Goal: Task Accomplishment & Management: Manage account settings

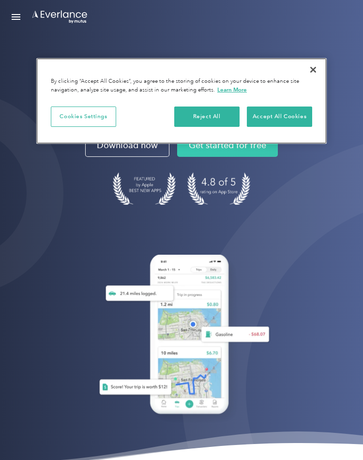
click at [113, 131] on div "Cookies Settings Reject All Accept All Cookies" at bounding box center [181, 121] width 261 height 28
click at [311, 68] on button "Close" at bounding box center [313, 69] width 21 height 21
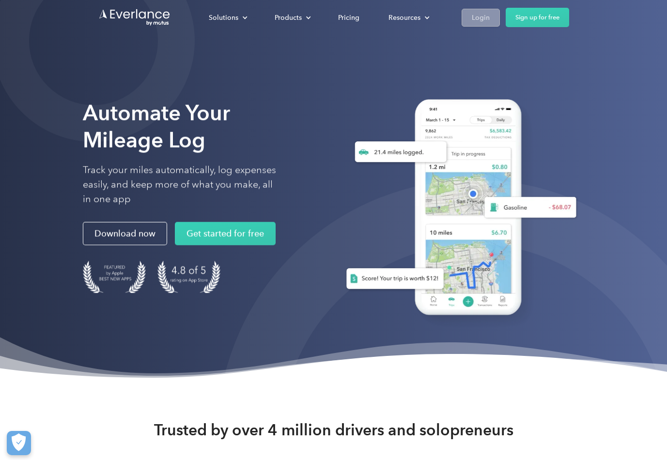
click at [363, 22] on div "Login" at bounding box center [481, 18] width 18 height 12
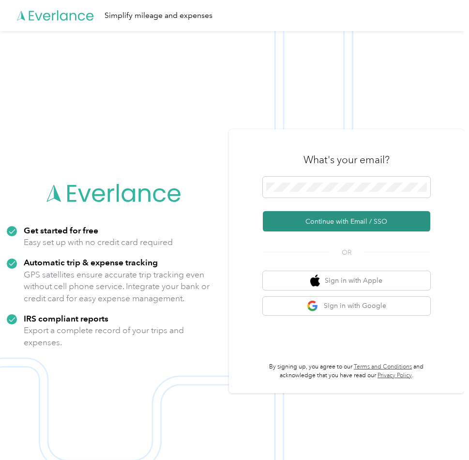
click at [322, 221] on button "Continue with Email / SSO" at bounding box center [347, 221] width 168 height 20
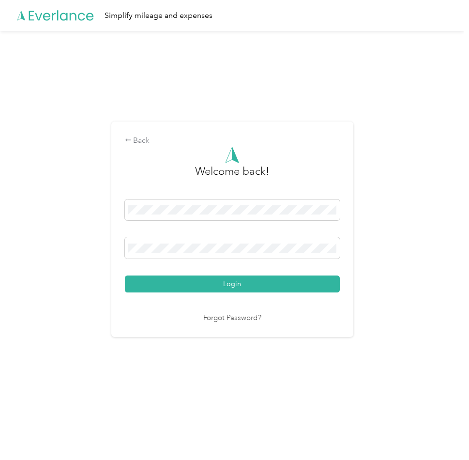
click at [234, 284] on button "Login" at bounding box center [232, 283] width 215 height 17
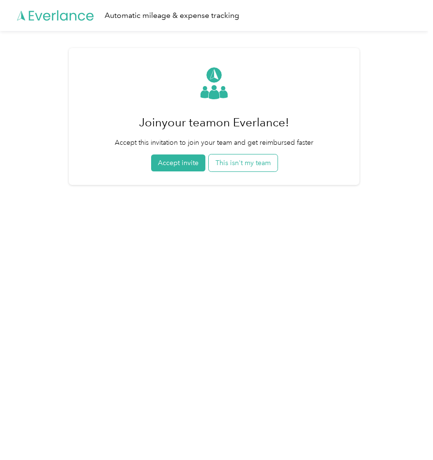
click at [244, 165] on button "This isn't my team" at bounding box center [243, 162] width 69 height 17
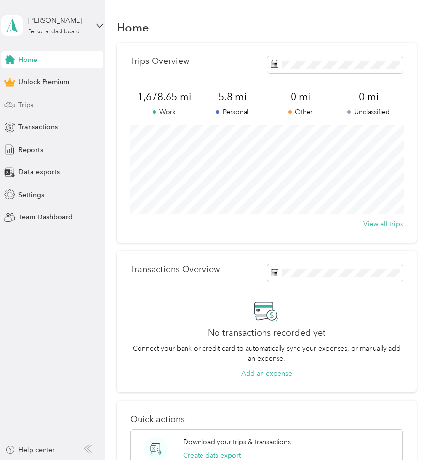
click at [29, 101] on span "Trips" at bounding box center [25, 105] width 15 height 10
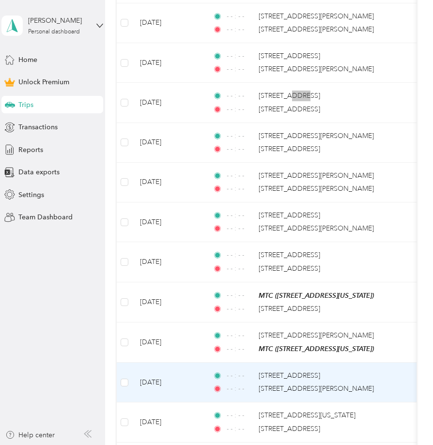
scroll to position [392, 0]
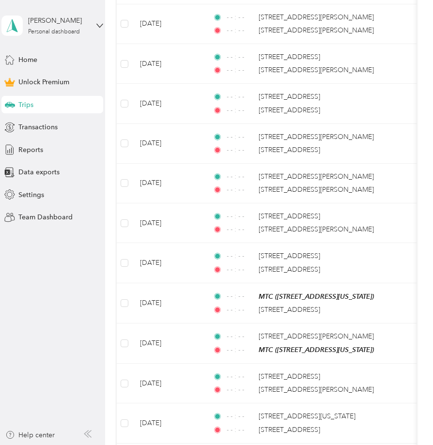
click at [79, 315] on aside "[PERSON_NAME] Personal dashboard Home Unlock Premium Trips Transactions Reports…" at bounding box center [52, 222] width 105 height 445
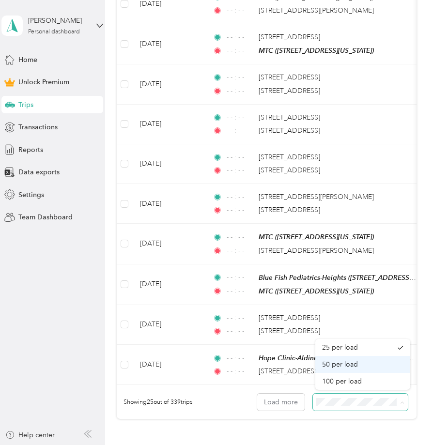
scroll to position [0, 0]
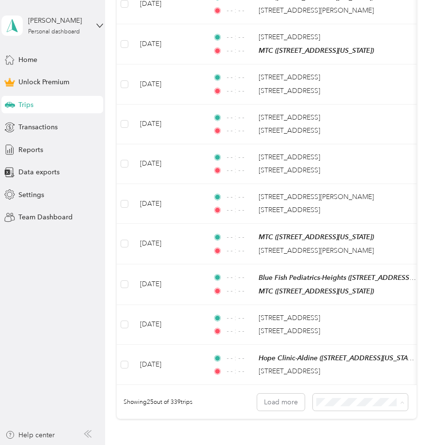
click at [347, 382] on span "100 per load" at bounding box center [342, 381] width 40 height 8
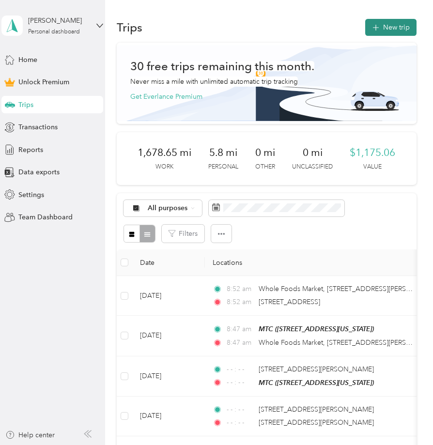
click at [397, 19] on button "New trip" at bounding box center [390, 27] width 51 height 17
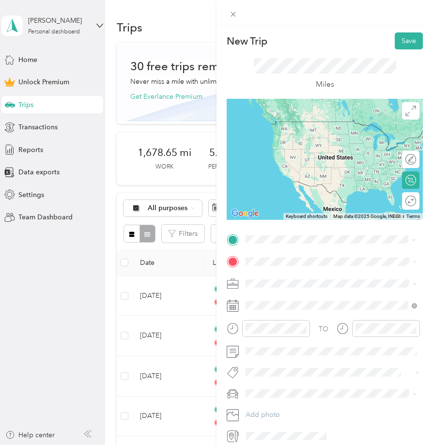
click at [280, 278] on span "[STREET_ADDRESS][US_STATE]" at bounding box center [312, 274] width 97 height 9
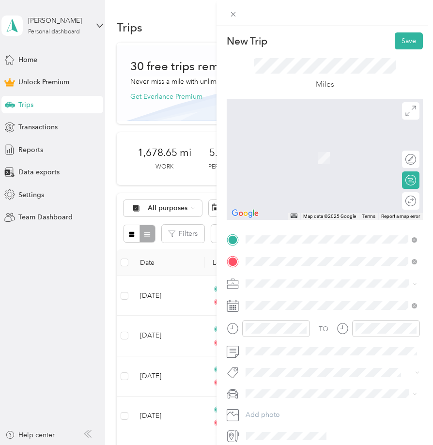
click at [300, 295] on span "[STREET_ADDRESS][US_STATE]" at bounding box center [312, 296] width 97 height 9
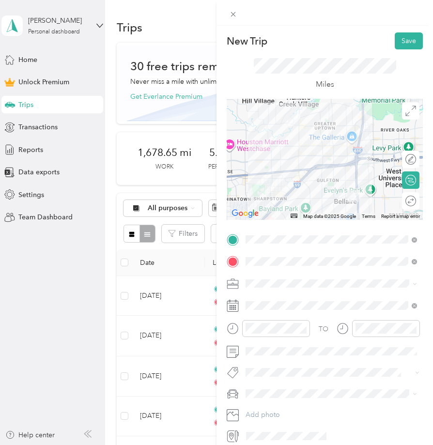
click at [236, 307] on icon at bounding box center [233, 306] width 12 height 12
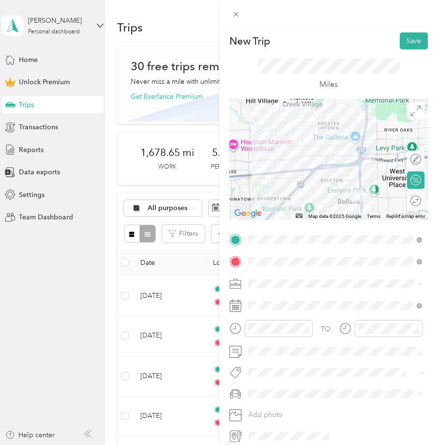
click at [230, 308] on icon at bounding box center [235, 306] width 11 height 11
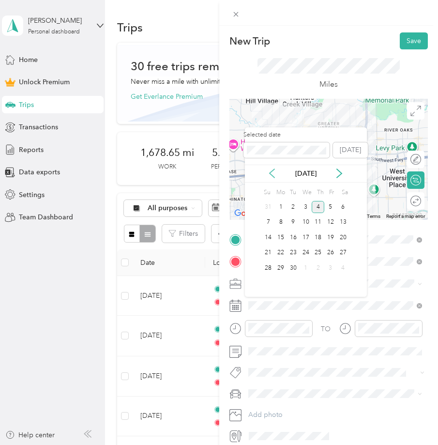
click at [276, 176] on icon at bounding box center [272, 173] width 10 height 10
click at [269, 283] on div "31" at bounding box center [268, 283] width 13 height 12
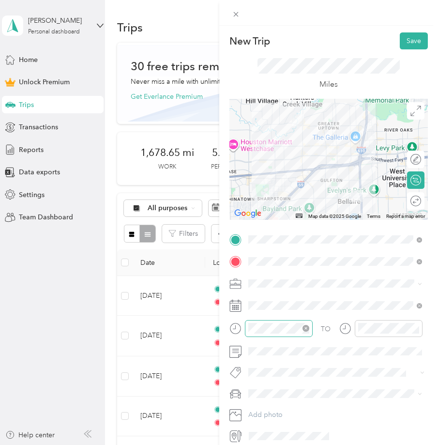
click at [303, 327] on icon "close-circle" at bounding box center [306, 328] width 7 height 7
click at [417, 330] on icon "close-circle" at bounding box center [416, 328] width 7 height 7
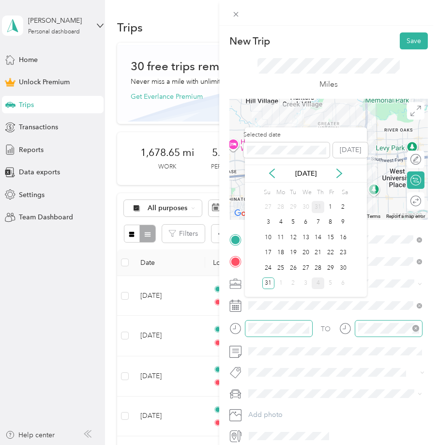
click at [317, 205] on div "31" at bounding box center [318, 207] width 13 height 12
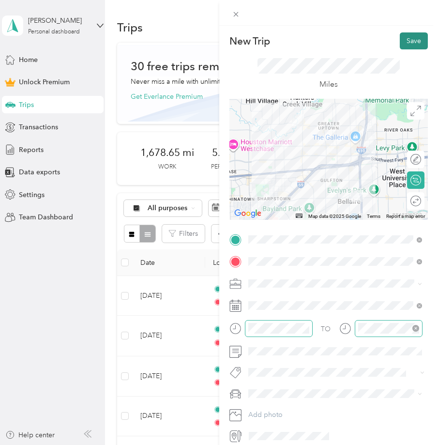
click at [420, 40] on button "Save" at bounding box center [414, 40] width 28 height 17
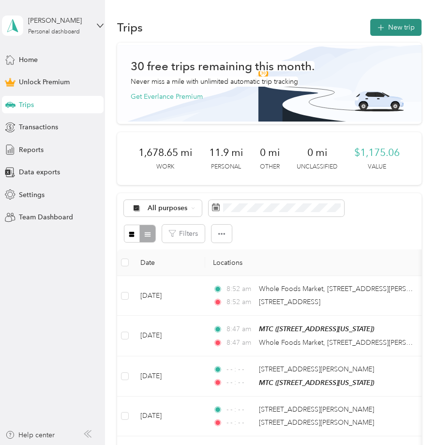
click at [393, 29] on button "New trip" at bounding box center [395, 27] width 51 height 17
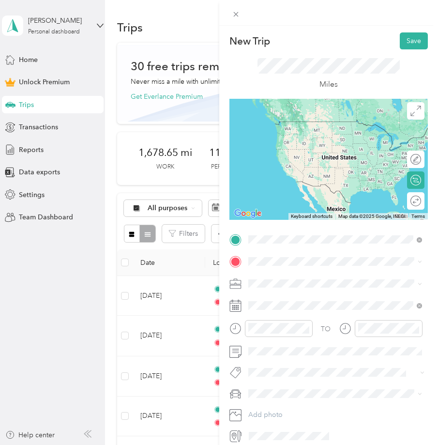
click at [318, 269] on div "[STREET_ADDRESS][US_STATE]" at bounding box center [336, 274] width 168 height 13
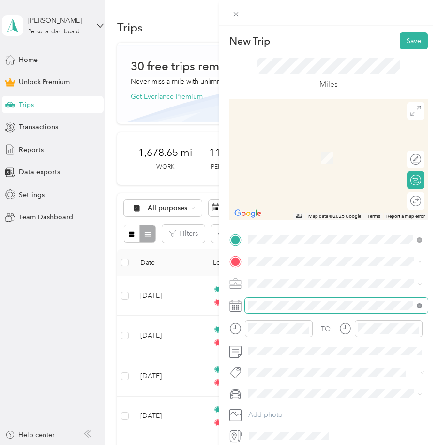
click at [421, 306] on icon at bounding box center [419, 305] width 5 height 5
click at [306, 328] on icon "close-circle" at bounding box center [306, 328] width 7 height 7
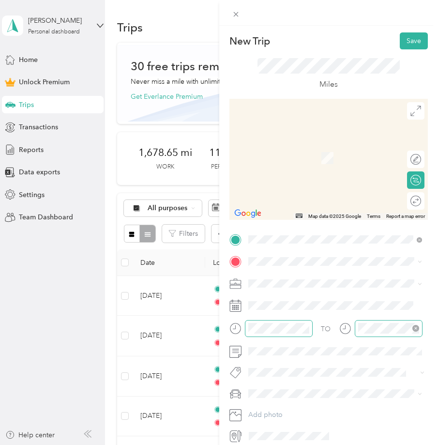
click at [414, 328] on icon "close-circle" at bounding box center [416, 328] width 7 height 7
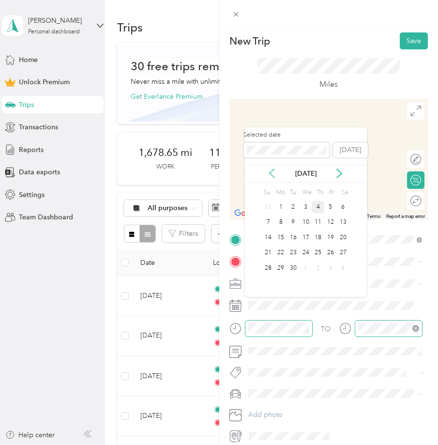
click at [273, 171] on icon at bounding box center [272, 173] width 10 height 10
click at [318, 213] on div "31" at bounding box center [318, 206] width 13 height 15
click at [317, 208] on div "31" at bounding box center [318, 207] width 13 height 12
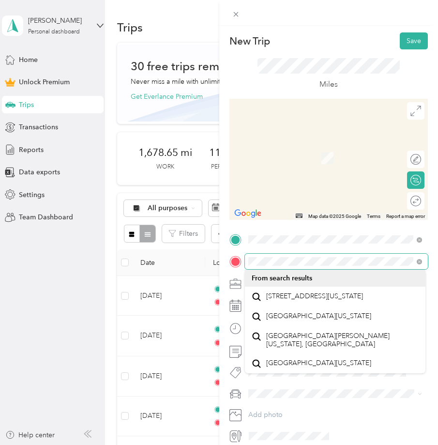
click at [197, 265] on div "New Trip Save This trip cannot be edited because it is either under review, app…" at bounding box center [219, 222] width 438 height 445
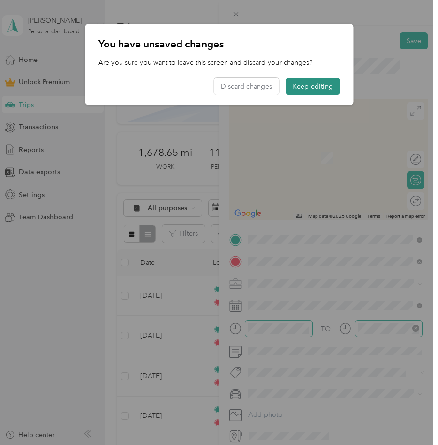
click at [309, 90] on button "Keep editing" at bounding box center [313, 86] width 54 height 17
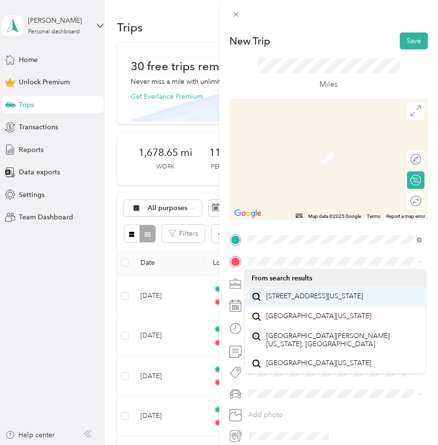
click at [307, 301] on span "[STREET_ADDRESS][US_STATE]" at bounding box center [314, 296] width 97 height 9
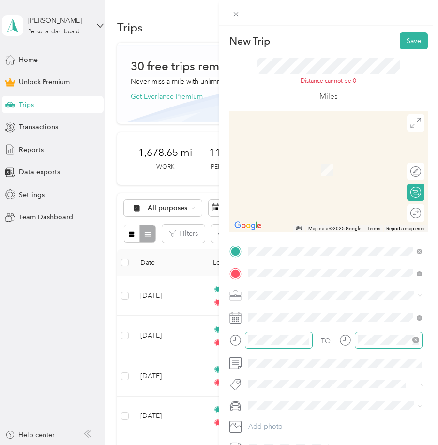
click at [360, 314] on div "Pediatrics of Soutwest [GEOGRAPHIC_DATA] [STREET_ADDRESS][US_STATE]" at bounding box center [338, 317] width 145 height 20
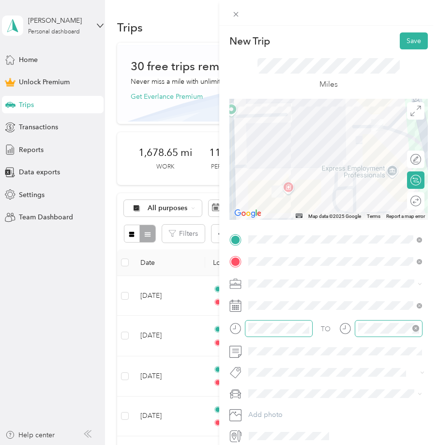
click at [280, 297] on div "Work" at bounding box center [336, 300] width 168 height 10
click at [374, 76] on div "Miles" at bounding box center [329, 74] width 142 height 32
click at [409, 44] on button "Save" at bounding box center [414, 40] width 28 height 17
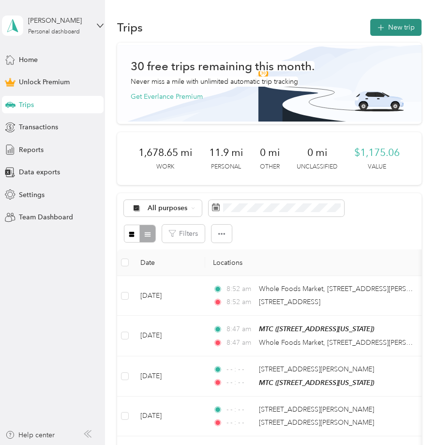
click at [398, 31] on button "New trip" at bounding box center [395, 27] width 51 height 17
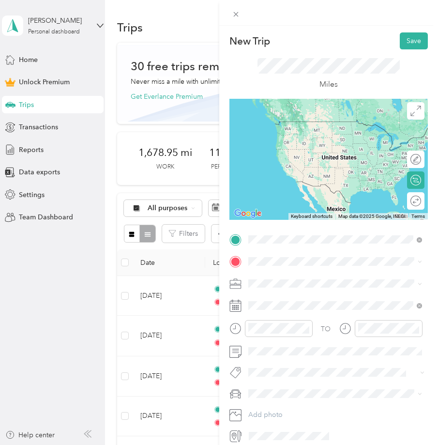
drag, startPoint x: 293, startPoint y: 258, endPoint x: 295, endPoint y: 295, distance: 37.3
click at [295, 292] on span "[STREET_ADDRESS][US_STATE]" at bounding box center [314, 288] width 97 height 8
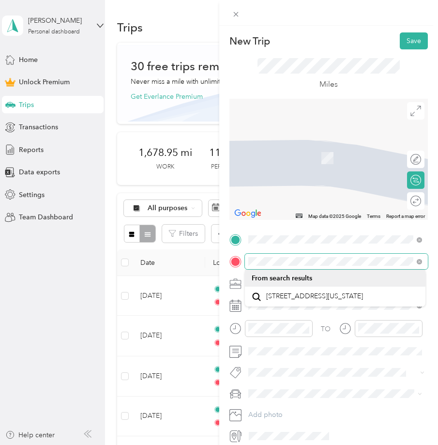
click at [182, 262] on div "New Trip Save This trip cannot be edited because it is either under review, app…" at bounding box center [219, 222] width 438 height 445
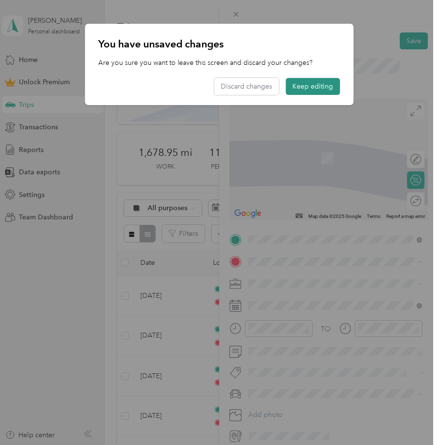
click at [310, 91] on button "Keep editing" at bounding box center [313, 86] width 54 height 17
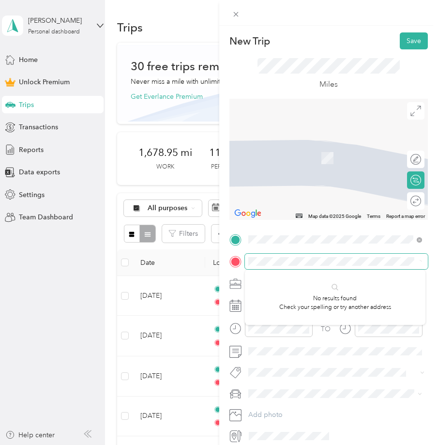
click at [223, 266] on form "New Trip Save This trip cannot be edited because it is either under review, app…" at bounding box center [328, 237] width 219 height 411
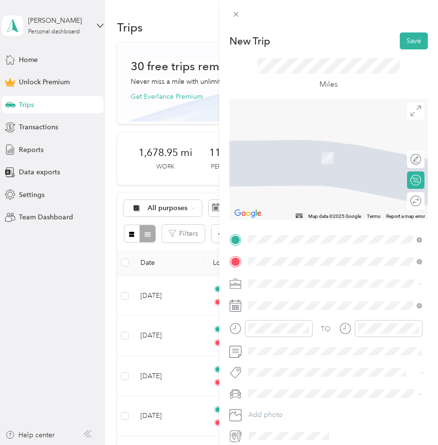
click at [322, 294] on span "[STREET_ADDRESS][US_STATE]" at bounding box center [314, 296] width 97 height 9
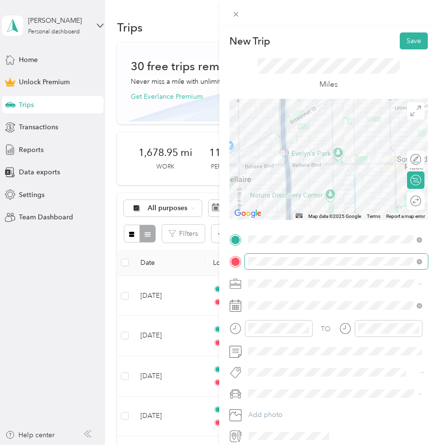
click at [263, 265] on span at bounding box center [336, 261] width 183 height 15
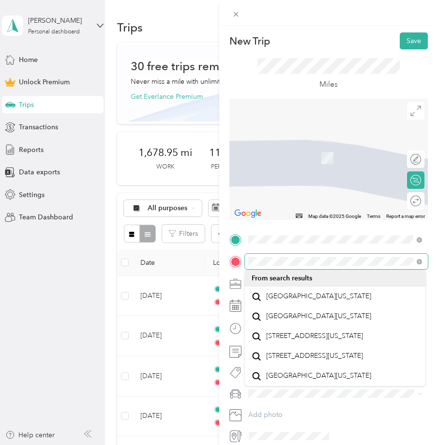
click at [170, 279] on div "New Trip Save This trip cannot be edited because it is either under review, app…" at bounding box center [219, 222] width 438 height 445
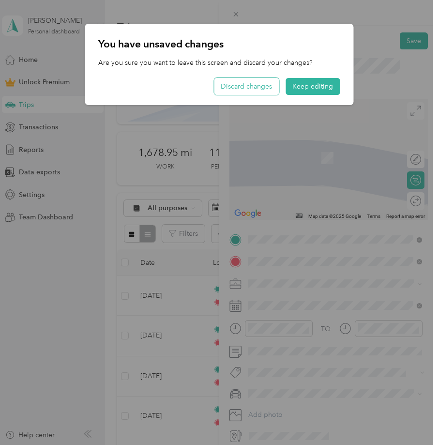
click at [264, 86] on button "Discard changes" at bounding box center [246, 86] width 65 height 17
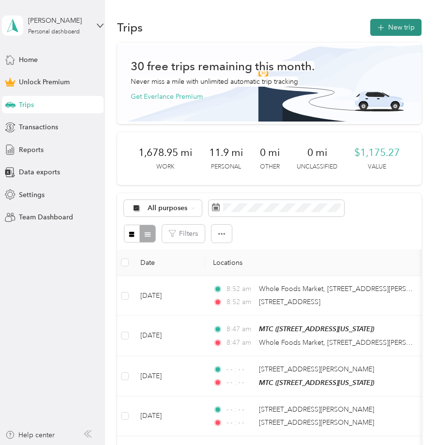
click at [409, 31] on button "New trip" at bounding box center [395, 27] width 51 height 17
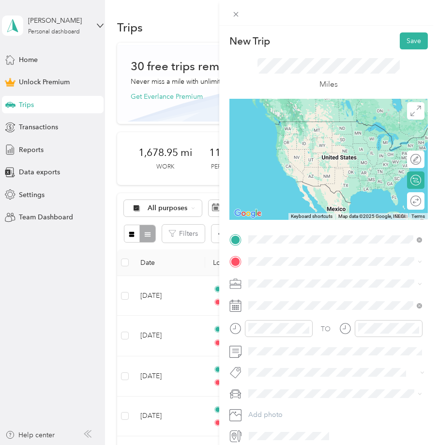
click at [298, 295] on div "Pediatrics of Soutwest [GEOGRAPHIC_DATA] [STREET_ADDRESS][US_STATE]" at bounding box center [336, 284] width 168 height 24
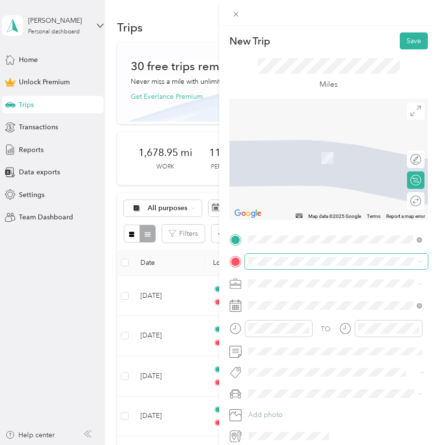
click at [286, 267] on span at bounding box center [336, 261] width 183 height 15
click at [282, 301] on span "[STREET_ADDRESS][US_STATE]" at bounding box center [314, 296] width 97 height 9
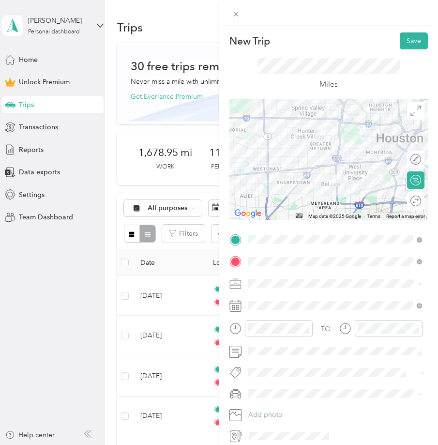
click at [285, 299] on span "[STREET_ADDRESS][US_STATE]" at bounding box center [314, 296] width 97 height 9
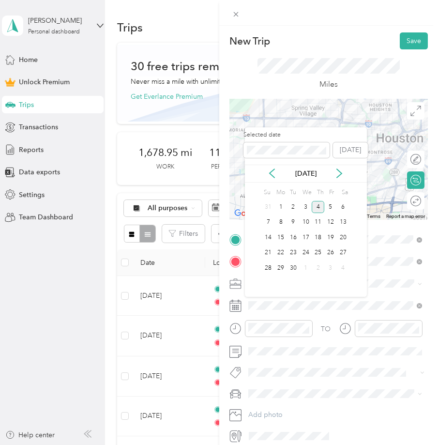
click at [278, 173] on div "[DATE]" at bounding box center [306, 173] width 122 height 10
click at [275, 173] on icon at bounding box center [272, 173] width 10 height 10
click at [318, 207] on div "31" at bounding box center [318, 207] width 13 height 12
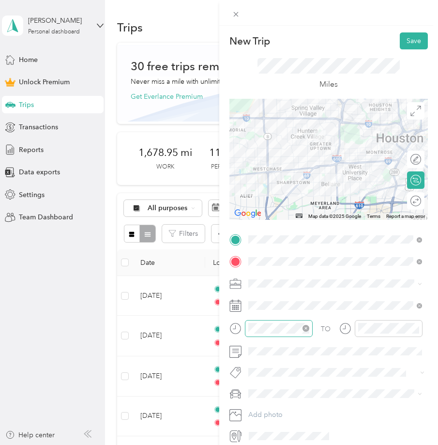
click at [305, 329] on icon "close-circle" at bounding box center [306, 328] width 7 height 7
click at [415, 328] on icon "close-circle" at bounding box center [416, 328] width 7 height 7
click at [414, 46] on button "Save" at bounding box center [414, 40] width 28 height 17
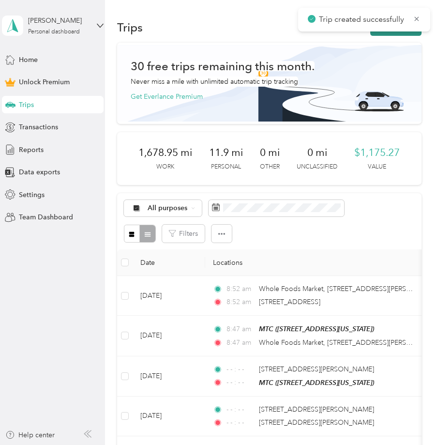
click at [407, 32] on button "New trip" at bounding box center [395, 27] width 51 height 17
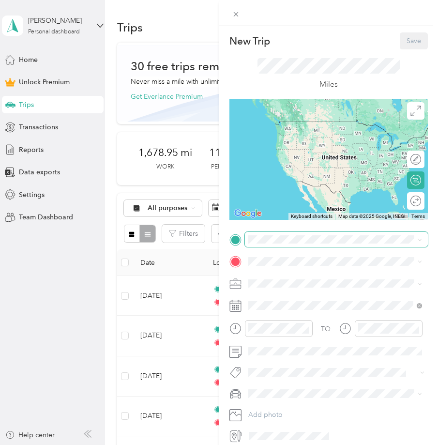
click at [282, 244] on span at bounding box center [336, 239] width 183 height 15
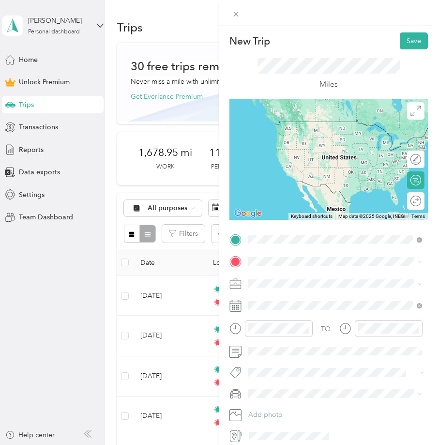
click at [290, 275] on span "[STREET_ADDRESS][US_STATE]" at bounding box center [314, 274] width 97 height 9
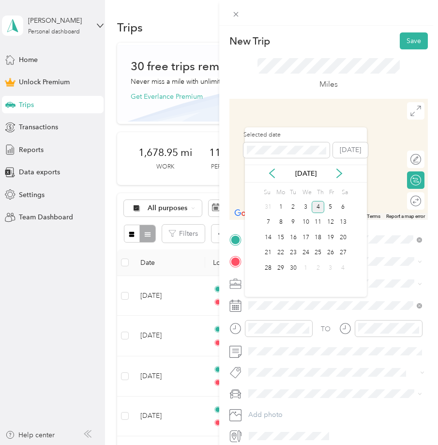
click at [277, 174] on div "[DATE]" at bounding box center [306, 173] width 122 height 10
click at [274, 173] on icon at bounding box center [272, 173] width 10 height 10
click at [341, 177] on icon at bounding box center [340, 173] width 10 height 10
click at [320, 208] on div "31" at bounding box center [318, 207] width 13 height 12
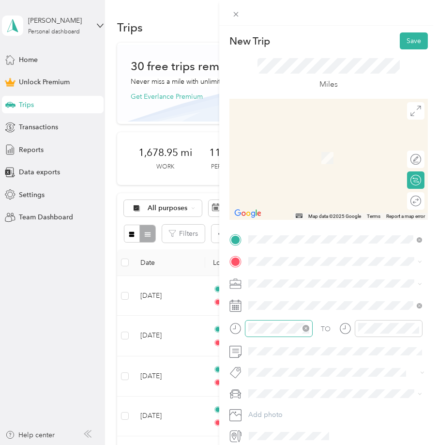
click at [309, 329] on icon "close-circle" at bounding box center [306, 328] width 7 height 7
click at [417, 330] on icon "close-circle" at bounding box center [416, 328] width 7 height 7
click at [308, 312] on span "[STREET_ADDRESS][US_STATE]" at bounding box center [314, 310] width 97 height 8
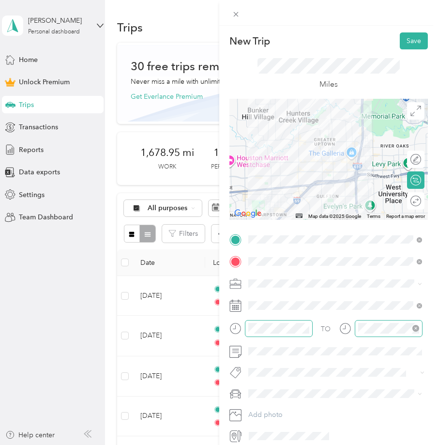
click at [223, 279] on form "New Trip Save This trip cannot be edited because it is either under review, app…" at bounding box center [328, 237] width 219 height 411
click at [270, 298] on div "Work" at bounding box center [336, 300] width 168 height 10
click at [414, 38] on button "Save" at bounding box center [414, 40] width 28 height 17
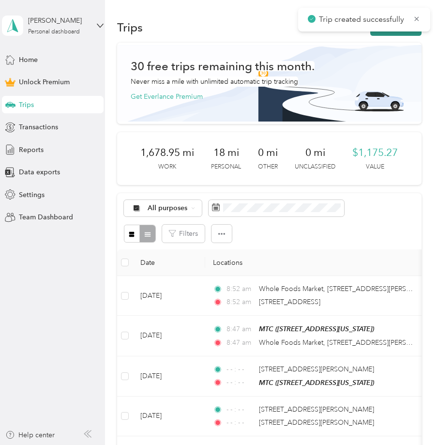
click at [401, 35] on button "New trip" at bounding box center [395, 27] width 51 height 17
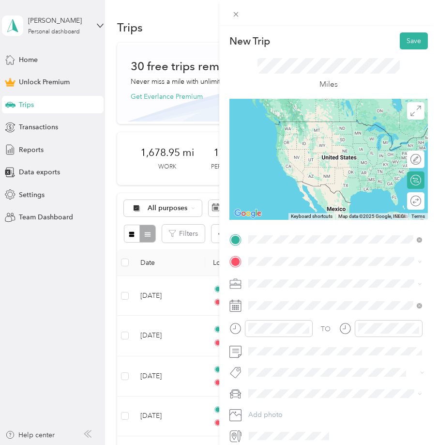
click at [293, 269] on div "[STREET_ADDRESS][US_STATE]" at bounding box center [336, 274] width 168 height 13
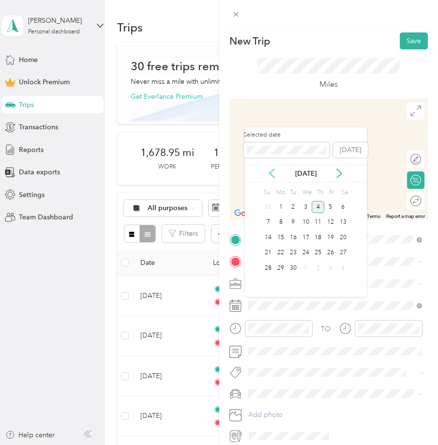
click at [275, 177] on icon at bounding box center [272, 173] width 5 height 9
click at [318, 268] on div "31" at bounding box center [318, 268] width 13 height 12
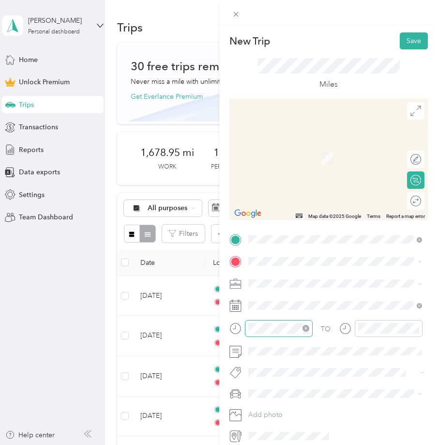
click at [308, 329] on icon "close-circle" at bounding box center [306, 328] width 7 height 7
click at [416, 328] on icon "close-circle" at bounding box center [416, 328] width 7 height 7
click at [279, 299] on span "[STREET_ADDRESS][US_STATE]" at bounding box center [314, 296] width 97 height 9
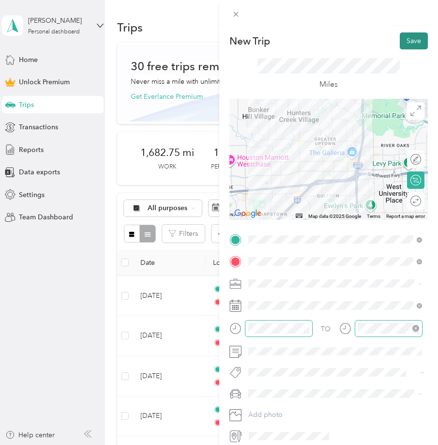
click at [415, 43] on button "Save" at bounding box center [414, 40] width 28 height 17
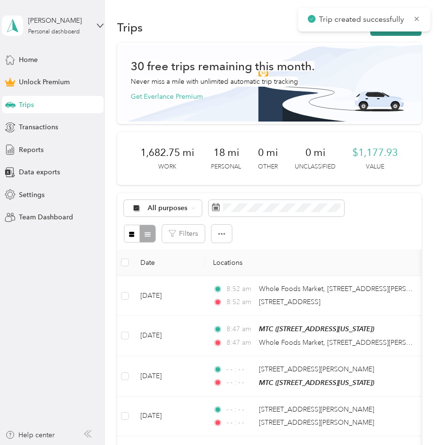
click at [412, 34] on button "New trip" at bounding box center [395, 27] width 51 height 17
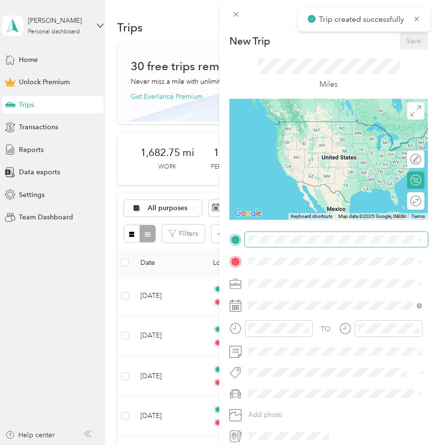
click at [272, 245] on span at bounding box center [336, 239] width 183 height 15
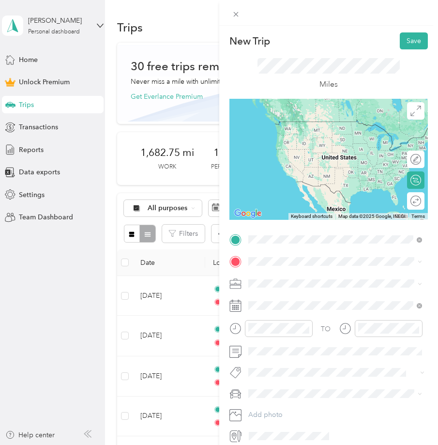
click at [281, 268] on div "[STREET_ADDRESS][US_STATE]" at bounding box center [336, 274] width 168 height 13
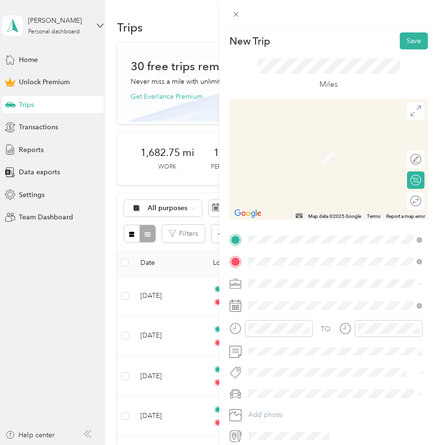
click at [273, 306] on span "[STREET_ADDRESS][US_STATE]" at bounding box center [314, 310] width 97 height 8
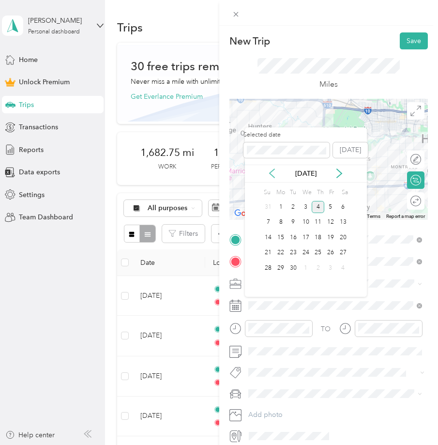
click at [273, 175] on icon at bounding box center [272, 173] width 10 height 10
click at [315, 206] on div "31" at bounding box center [318, 207] width 13 height 12
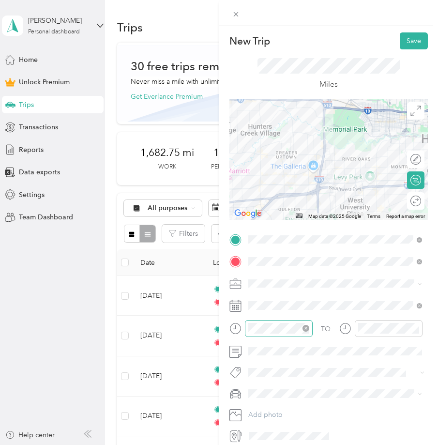
click at [304, 329] on icon "close-circle" at bounding box center [306, 328] width 7 height 7
click at [415, 326] on icon "close-circle" at bounding box center [416, 328] width 7 height 7
click at [420, 36] on button "Save" at bounding box center [414, 40] width 28 height 17
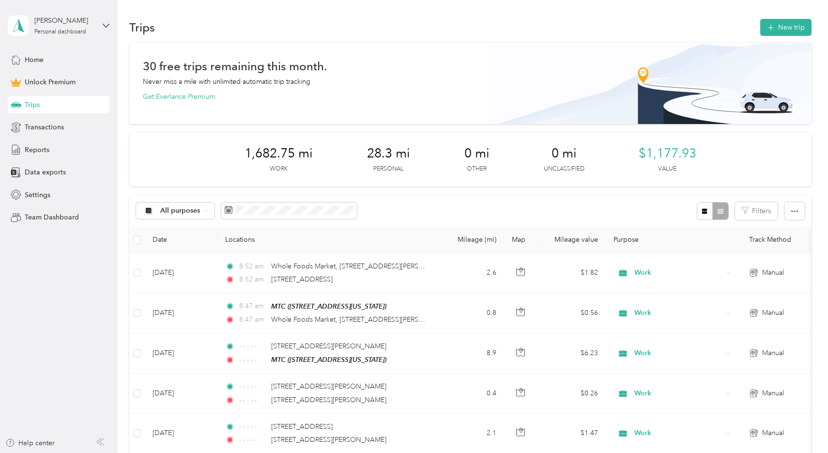
click at [668, 214] on div at bounding box center [712, 211] width 31 height 18
click at [668, 212] on icon "button" at bounding box center [704, 211] width 5 height 5
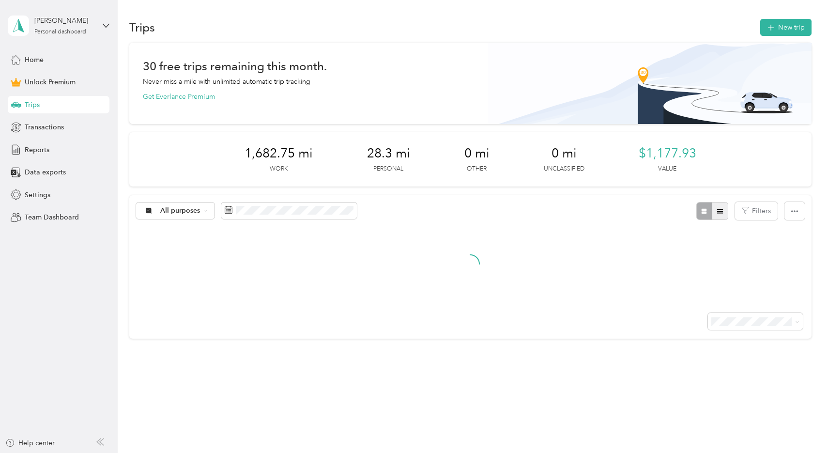
click at [668, 213] on icon "button" at bounding box center [720, 211] width 6 height 4
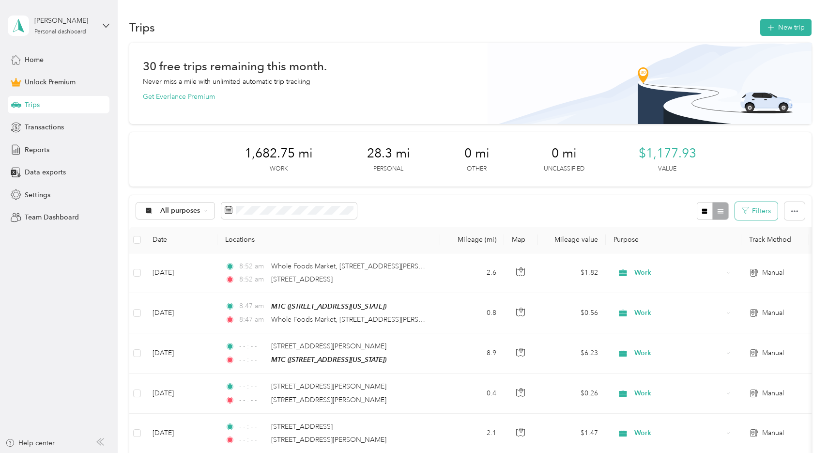
click at [668, 204] on button "Filters" at bounding box center [756, 211] width 43 height 18
click at [621, 208] on div "All purposes Filters" at bounding box center [470, 210] width 682 height 31
click at [668, 206] on button "Filters" at bounding box center [756, 211] width 43 height 18
click at [627, 213] on div "All purposes Filters" at bounding box center [470, 210] width 682 height 31
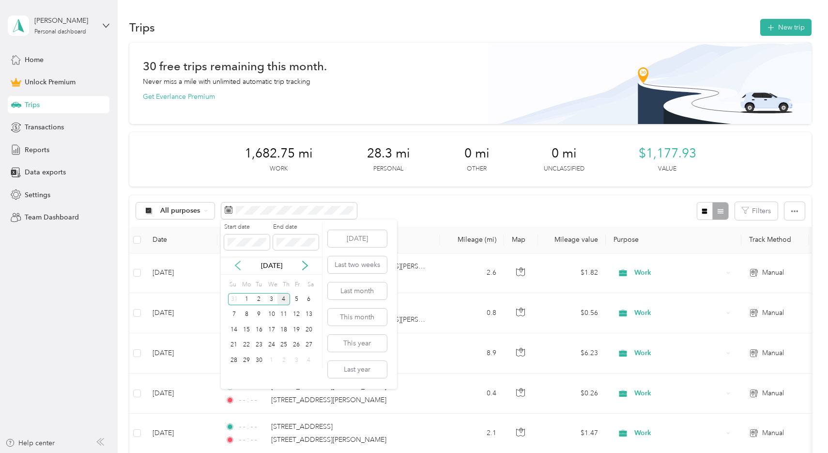
click at [239, 265] on icon at bounding box center [238, 265] width 10 height 10
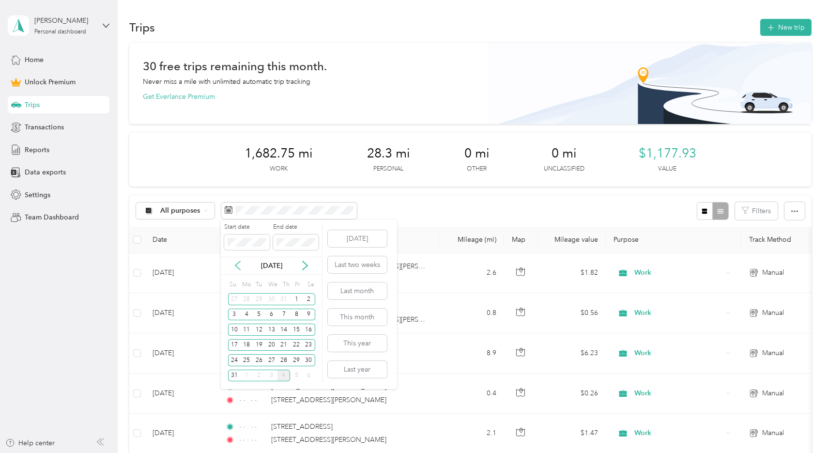
click at [239, 265] on icon at bounding box center [238, 265] width 10 height 10
click at [282, 355] on div "31" at bounding box center [283, 360] width 13 height 12
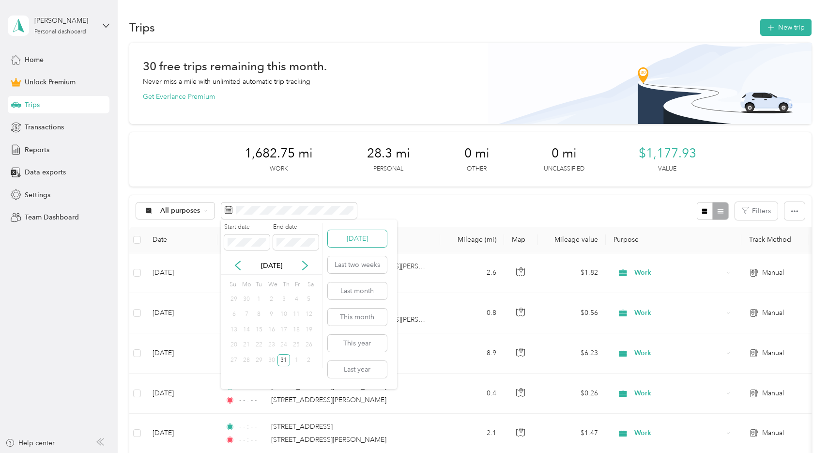
click at [347, 244] on button "[DATE]" at bounding box center [357, 238] width 59 height 17
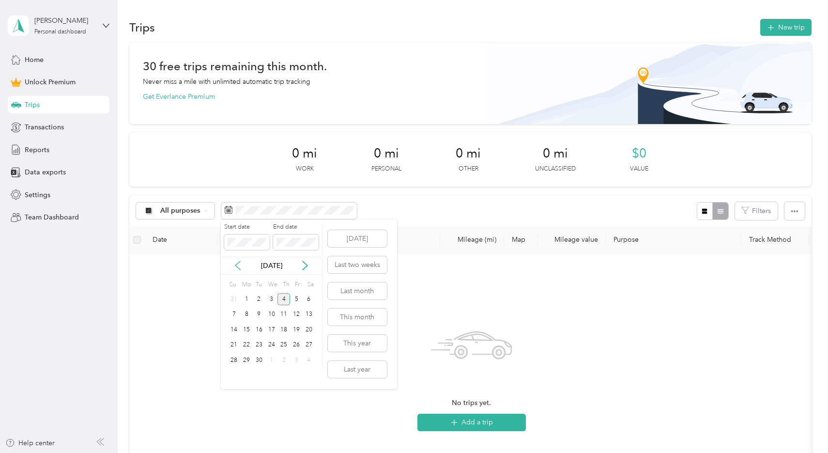
click at [237, 261] on icon at bounding box center [238, 265] width 10 height 10
click at [281, 357] on div "31" at bounding box center [283, 360] width 13 height 12
click at [297, 247] on span at bounding box center [296, 241] width 46 height 15
click at [362, 243] on button "[DATE]" at bounding box center [357, 238] width 59 height 17
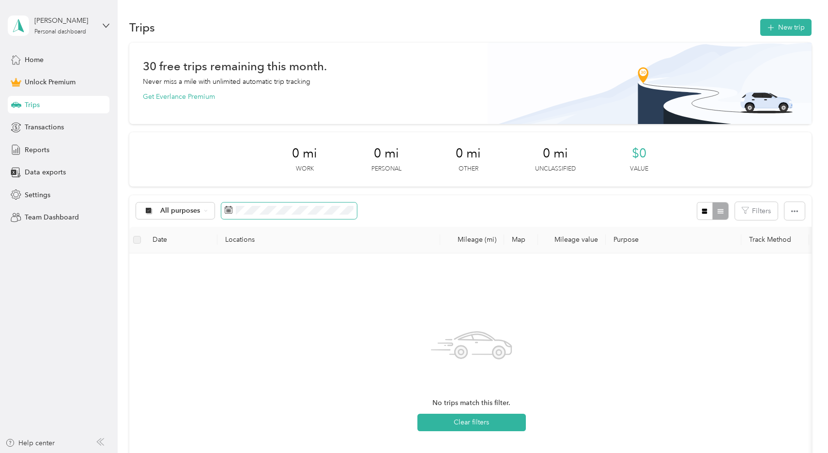
click at [283, 216] on span at bounding box center [289, 210] width 136 height 16
click at [243, 260] on div "[DATE]" at bounding box center [271, 265] width 101 height 10
click at [234, 264] on icon at bounding box center [238, 265] width 10 height 10
click at [280, 357] on div "31" at bounding box center [283, 360] width 13 height 12
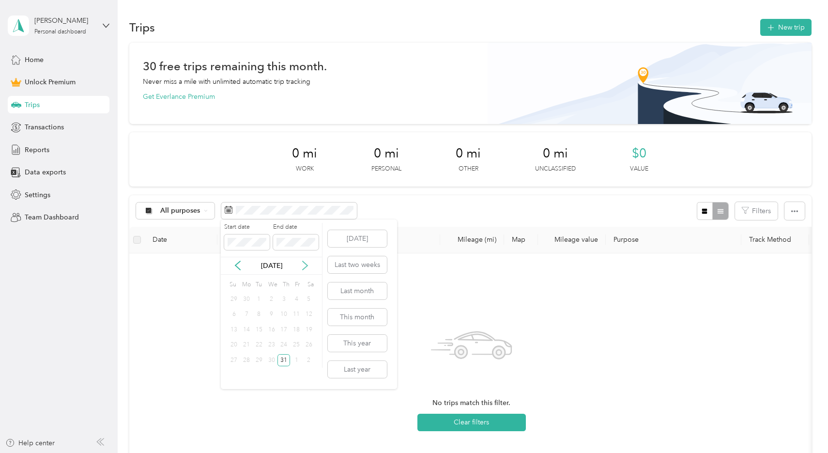
click at [305, 262] on icon at bounding box center [305, 265] width 10 height 10
click at [284, 302] on div "4" at bounding box center [283, 299] width 13 height 12
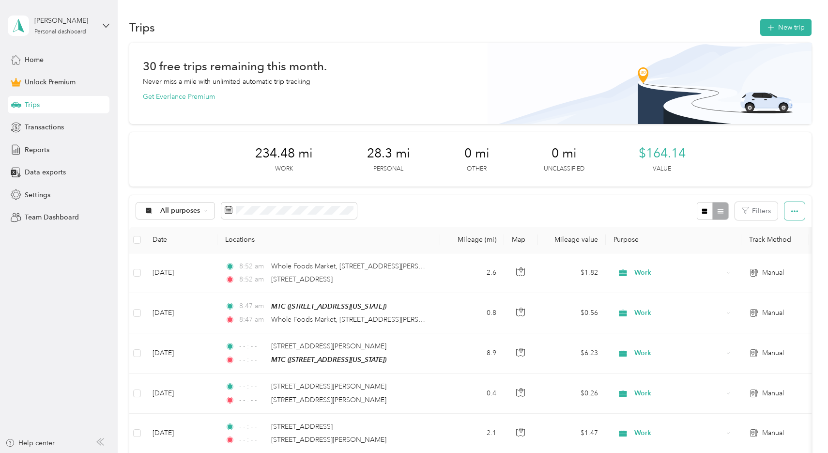
click at [668, 217] on button "button" at bounding box center [794, 211] width 20 height 18
click at [668, 212] on button "Filters" at bounding box center [756, 211] width 43 height 18
click at [634, 198] on div "All purposes Filters" at bounding box center [470, 210] width 682 height 31
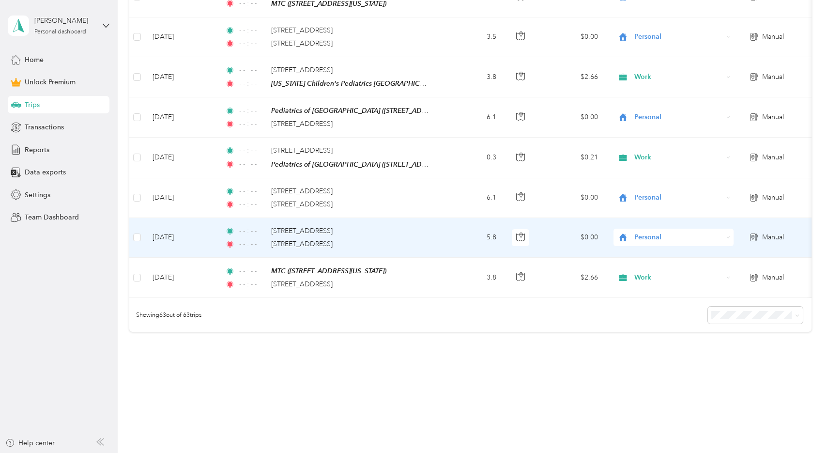
scroll to position [2479, 0]
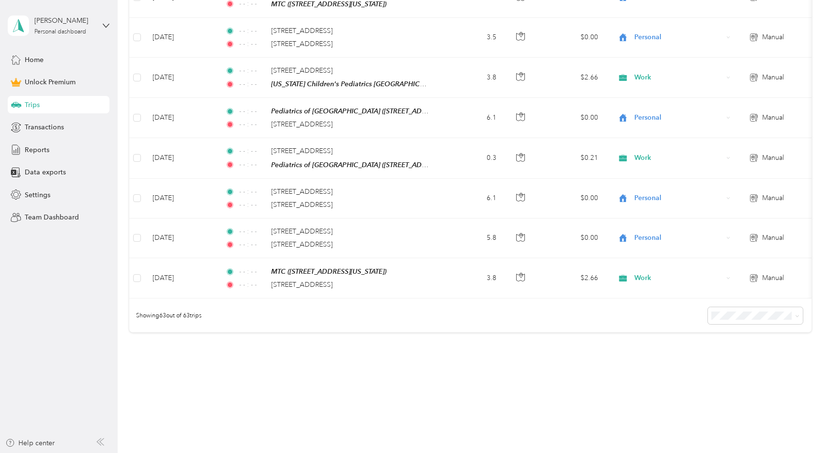
click at [668, 359] on body "[PERSON_NAME] Personal dashboard Home Unlock Premium Trips Transactions Reports…" at bounding box center [411, 226] width 823 height 453
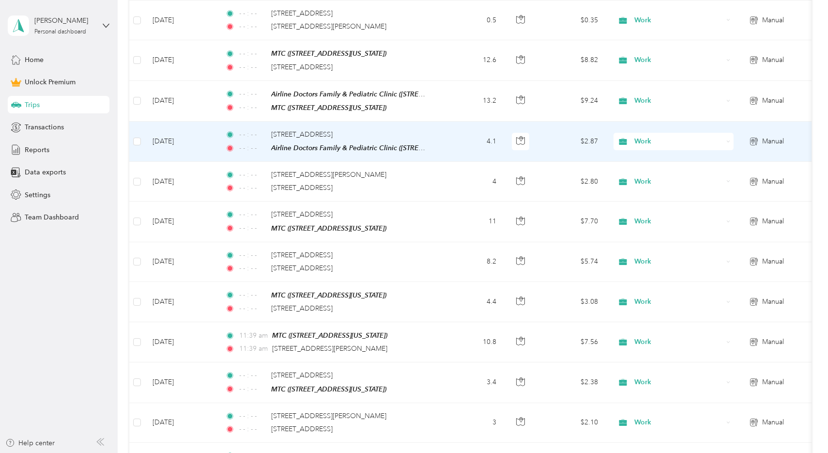
scroll to position [1454, 0]
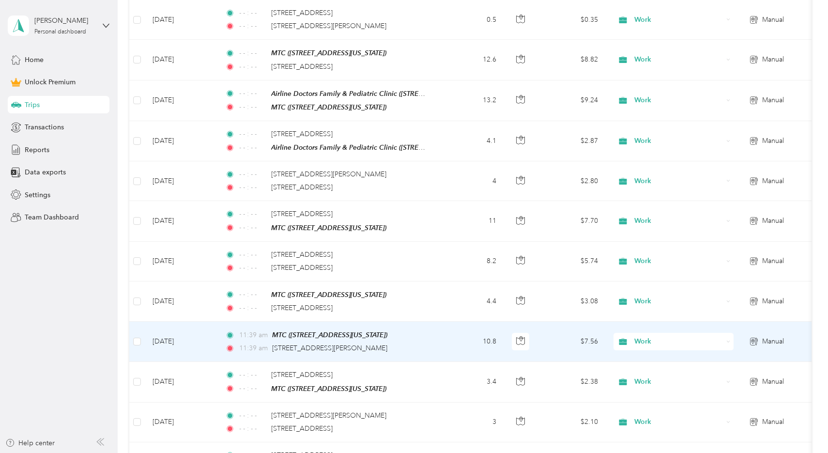
click at [214, 335] on td "[DATE]" at bounding box center [181, 341] width 73 height 40
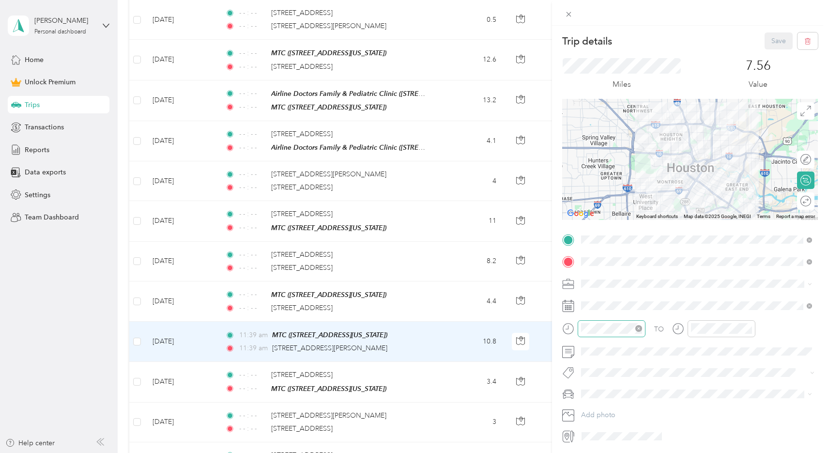
click at [641, 329] on icon "close-circle" at bounding box center [638, 328] width 7 height 7
click at [668, 326] on icon "close-circle" at bounding box center [748, 328] width 7 height 7
click at [668, 43] on button "Save" at bounding box center [778, 40] width 28 height 17
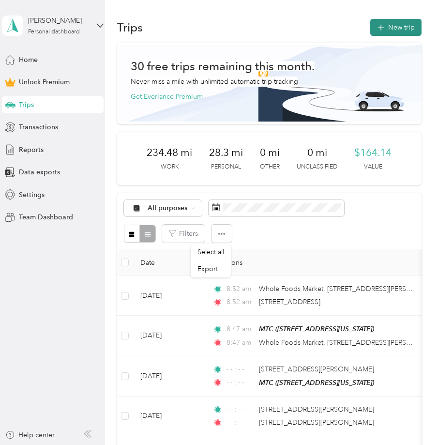
click at [397, 31] on button "New trip" at bounding box center [395, 27] width 51 height 17
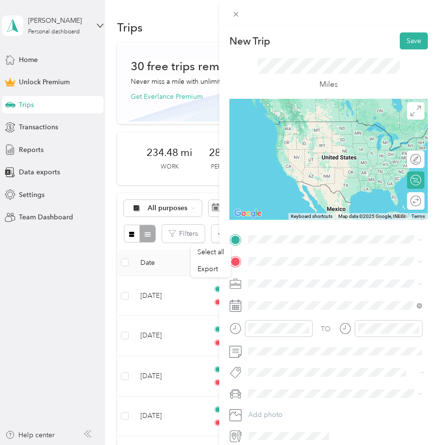
click at [302, 284] on span "[STREET_ADDRESS][US_STATE]" at bounding box center [314, 288] width 97 height 8
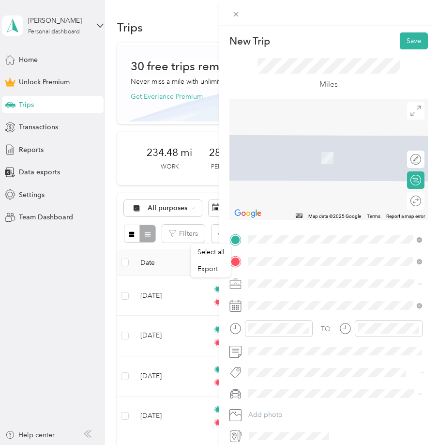
click at [320, 300] on span "[STREET_ADDRESS][US_STATE]" at bounding box center [314, 296] width 97 height 9
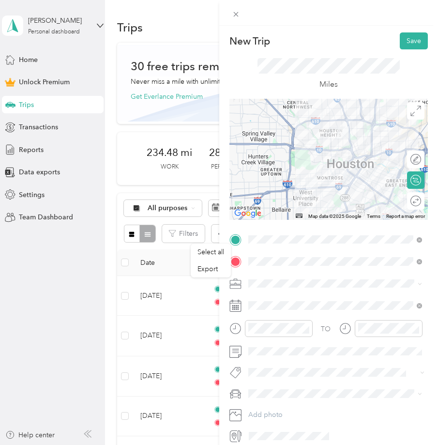
click at [229, 297] on div "TO Add photo" at bounding box center [328, 338] width 199 height 212
click at [306, 329] on icon "close-circle" at bounding box center [306, 328] width 7 height 7
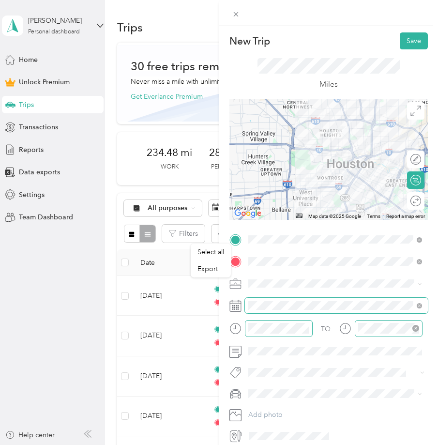
click at [416, 325] on icon "close-circle" at bounding box center [416, 328] width 7 height 7
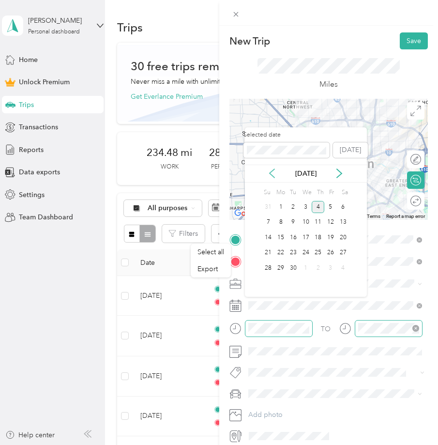
click at [272, 171] on icon at bounding box center [272, 173] width 5 height 9
click at [304, 267] on div "27" at bounding box center [306, 268] width 13 height 12
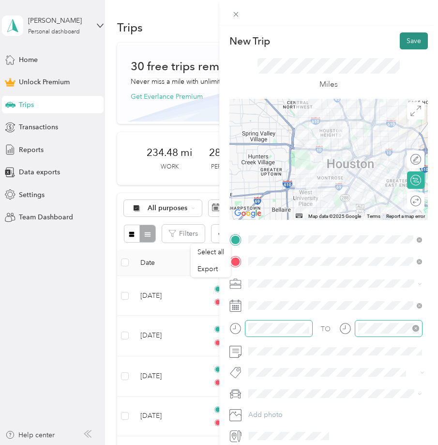
click at [410, 43] on button "Save" at bounding box center [414, 40] width 28 height 17
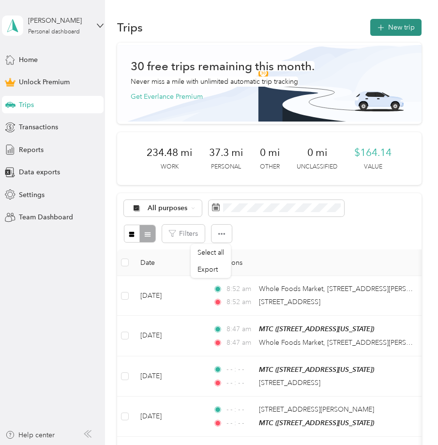
click at [398, 29] on button "New trip" at bounding box center [395, 27] width 51 height 17
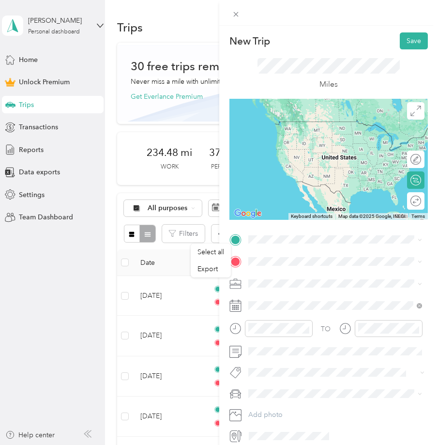
click at [281, 277] on span "[STREET_ADDRESS][US_STATE]" at bounding box center [314, 273] width 97 height 9
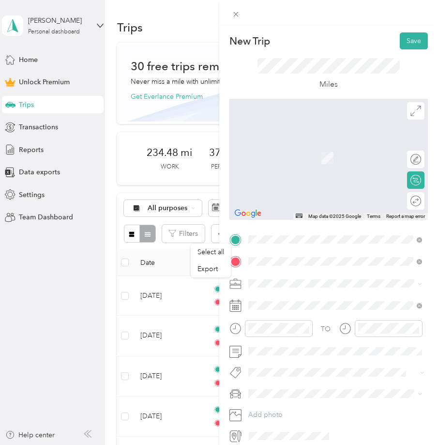
click at [275, 301] on span "[STREET_ADDRESS][US_STATE]" at bounding box center [314, 296] width 97 height 9
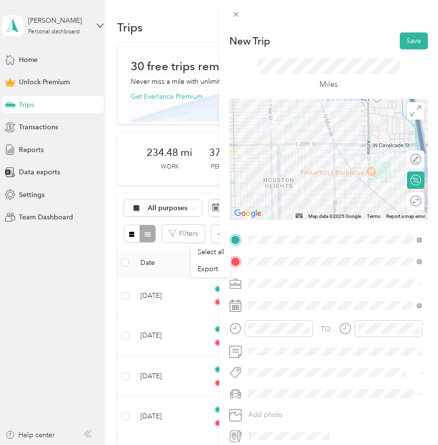
click at [208, 286] on div "New Trip Save This trip cannot be edited because it is either under review, app…" at bounding box center [219, 222] width 438 height 445
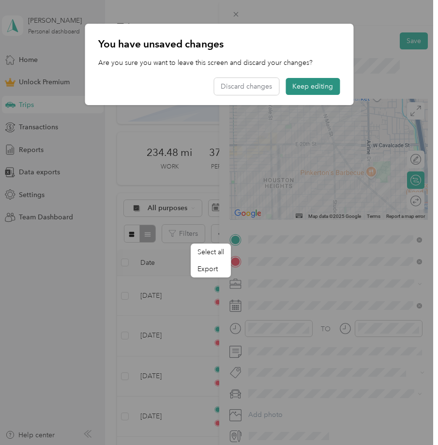
click at [308, 86] on button "Keep editing" at bounding box center [313, 86] width 54 height 17
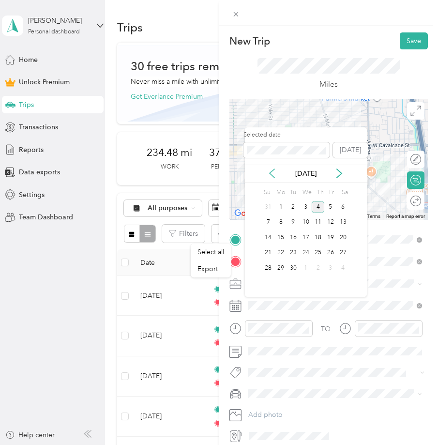
click at [275, 170] on icon at bounding box center [272, 173] width 10 height 10
click at [306, 268] on div "27" at bounding box center [306, 268] width 13 height 12
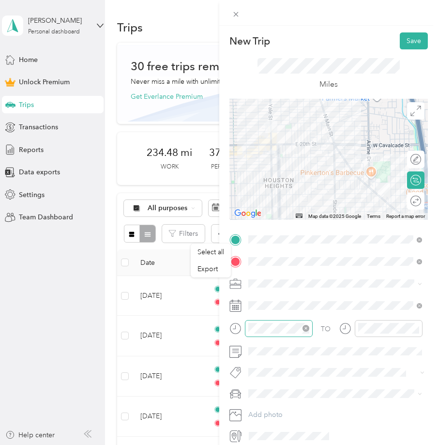
click at [306, 327] on icon "close-circle" at bounding box center [306, 328] width 7 height 7
click at [415, 330] on icon "close-circle" at bounding box center [416, 328] width 7 height 7
click at [414, 43] on button "Save" at bounding box center [414, 40] width 28 height 17
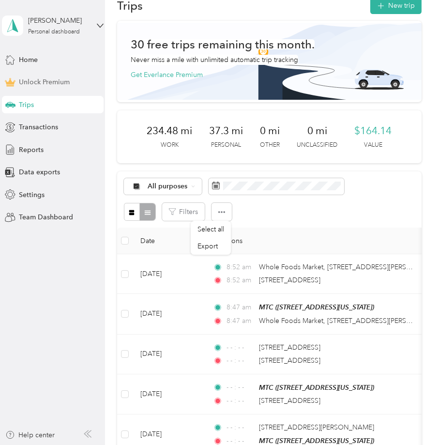
scroll to position [23, 0]
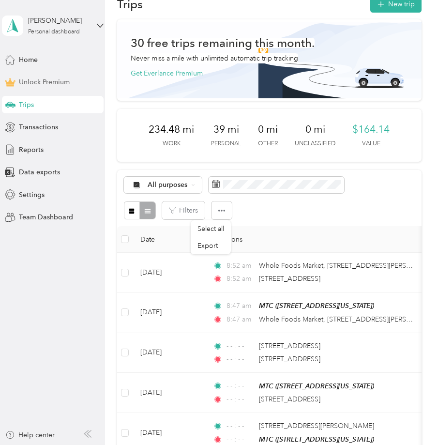
click at [396, 9] on button "New trip" at bounding box center [395, 4] width 51 height 17
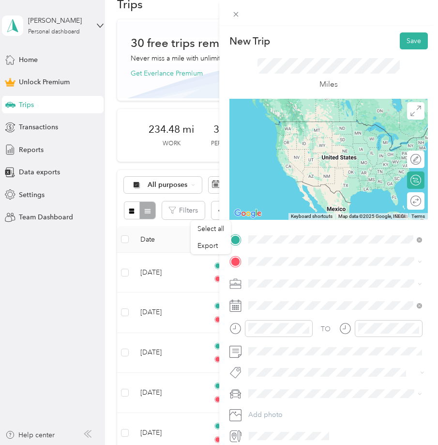
click at [327, 278] on span "[STREET_ADDRESS][US_STATE]" at bounding box center [314, 274] width 97 height 9
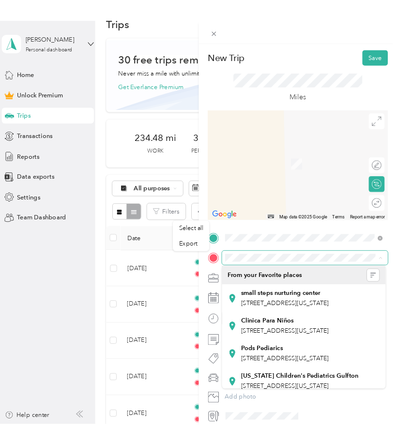
scroll to position [0, 0]
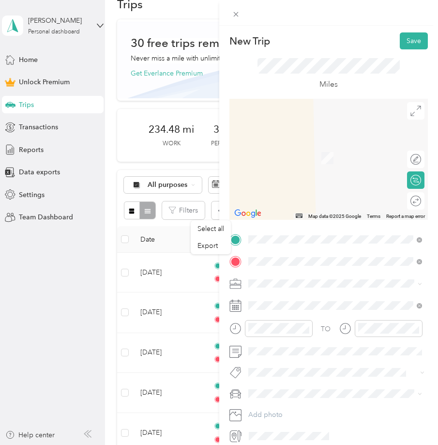
drag, startPoint x: 0, startPoint y: 343, endPoint x: 283, endPoint y: 299, distance: 286.1
click at [283, 299] on span "[GEOGRAPHIC_DATA][US_STATE]" at bounding box center [318, 296] width 105 height 9
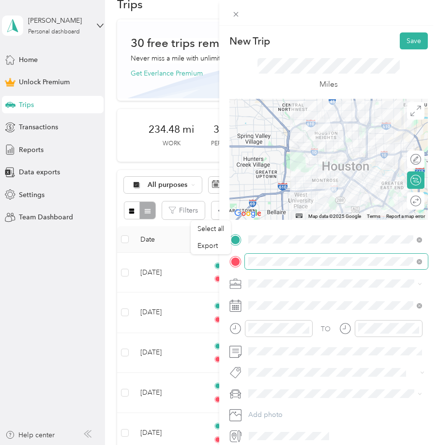
click at [276, 266] on span at bounding box center [336, 261] width 183 height 15
click at [222, 296] on form "New Trip Save This trip cannot be edited because it is either under review, app…" at bounding box center [328, 237] width 219 height 411
click at [270, 273] on div "TO Add photo" at bounding box center [328, 338] width 199 height 212
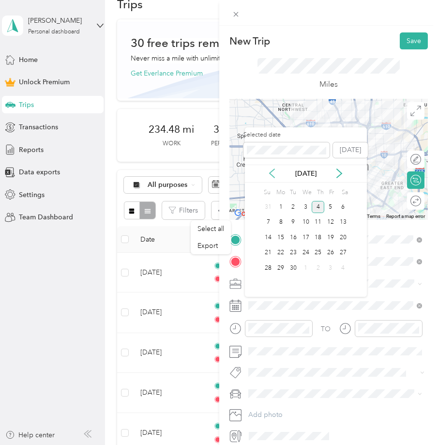
click at [271, 171] on icon at bounding box center [272, 173] width 10 height 10
click at [306, 268] on div "27" at bounding box center [306, 268] width 13 height 12
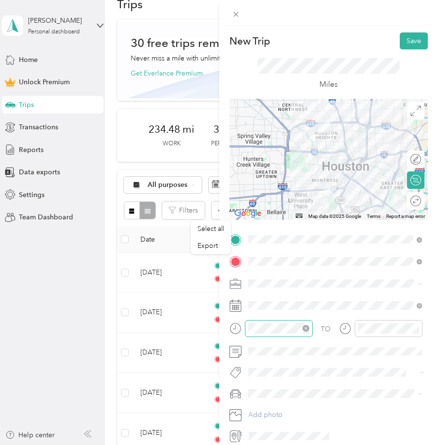
click at [308, 327] on icon "close-circle" at bounding box center [306, 328] width 7 height 7
click at [417, 329] on icon "close-circle" at bounding box center [416, 328] width 7 height 7
click at [410, 36] on button "Save" at bounding box center [414, 40] width 28 height 17
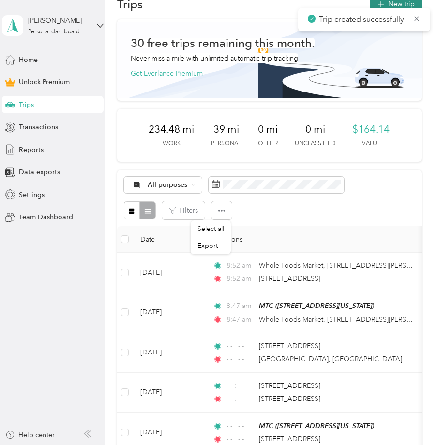
click at [404, 5] on button "New trip" at bounding box center [395, 4] width 51 height 17
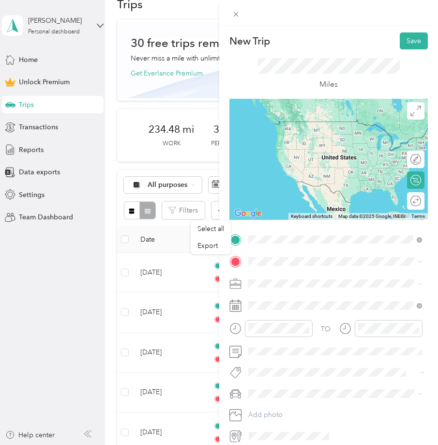
click at [322, 273] on span "[GEOGRAPHIC_DATA][US_STATE]" at bounding box center [318, 274] width 105 height 9
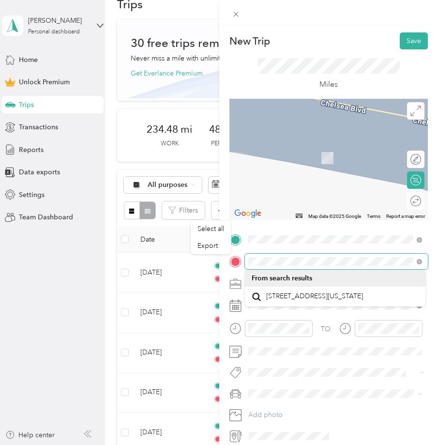
click at [253, 266] on span at bounding box center [336, 261] width 183 height 15
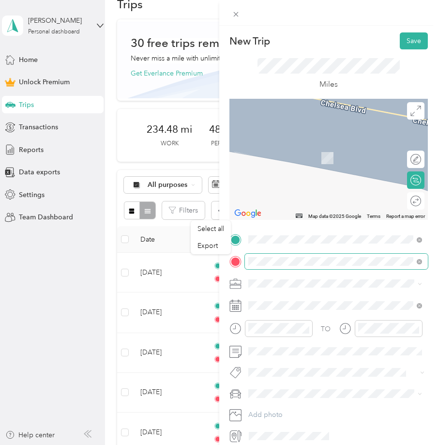
click at [253, 266] on span at bounding box center [336, 261] width 183 height 15
click at [270, 306] on li "[STREET_ADDRESS][US_STATE]" at bounding box center [335, 297] width 181 height 20
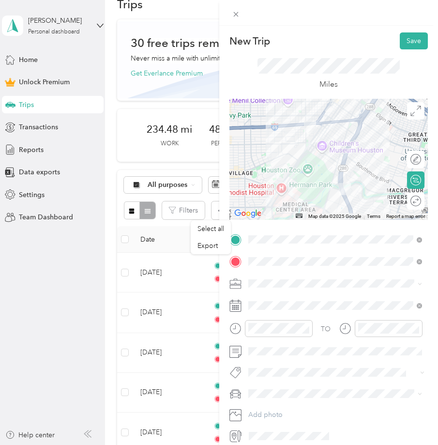
click at [229, 276] on div at bounding box center [328, 283] width 199 height 15
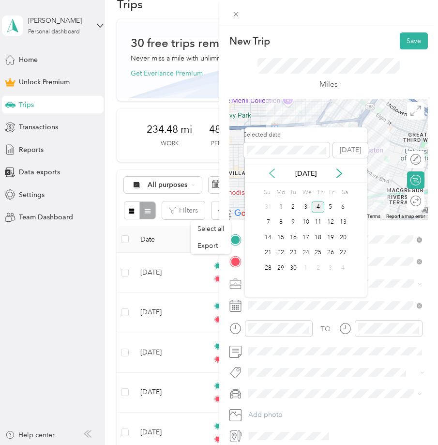
click at [269, 171] on icon at bounding box center [272, 173] width 10 height 10
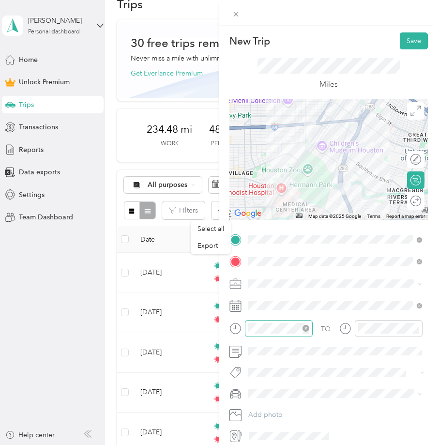
click at [307, 329] on icon "close-circle" at bounding box center [306, 328] width 7 height 7
click at [416, 329] on icon "close-circle" at bounding box center [416, 328] width 7 height 7
click at [414, 45] on button "Save" at bounding box center [414, 40] width 28 height 17
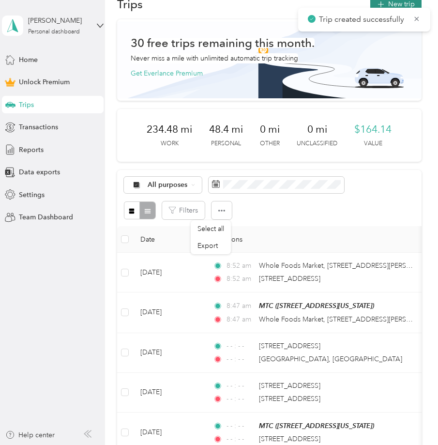
click at [406, 6] on button "New trip" at bounding box center [395, 4] width 51 height 17
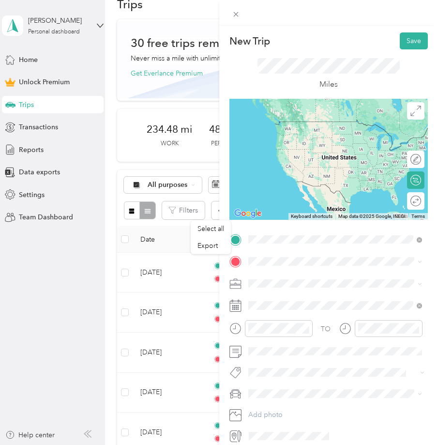
click at [294, 274] on span "[STREET_ADDRESS][US_STATE]" at bounding box center [314, 274] width 97 height 9
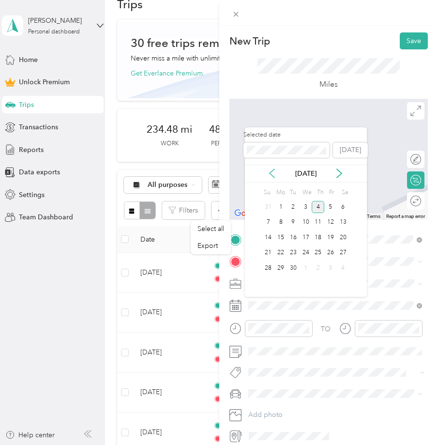
click at [273, 176] on icon at bounding box center [272, 173] width 5 height 9
click at [306, 270] on div "27" at bounding box center [306, 268] width 13 height 12
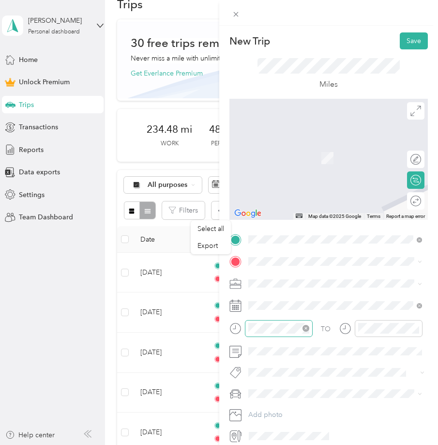
click at [303, 331] on icon "close-circle" at bounding box center [306, 328] width 7 height 7
click at [416, 330] on icon "close-circle" at bounding box center [416, 328] width 7 height 7
click at [282, 300] on span "[STREET_ADDRESS][PERSON_NAME][US_STATE]" at bounding box center [341, 296] width 151 height 9
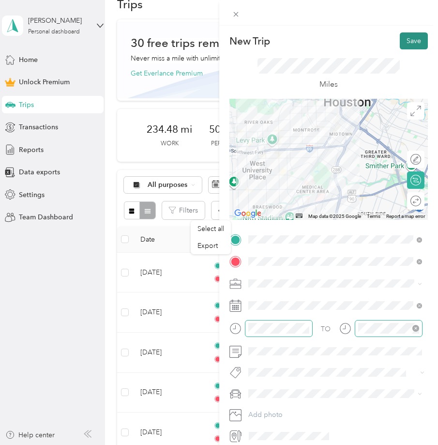
click at [423, 46] on button "Save" at bounding box center [414, 40] width 28 height 17
click at [222, 279] on form "New Trip Save This trip cannot be edited because it is either under review, app…" at bounding box center [328, 237] width 219 height 411
click at [419, 16] on icon at bounding box center [417, 19] width 8 height 9
click at [413, 42] on button "Save" at bounding box center [414, 40] width 28 height 17
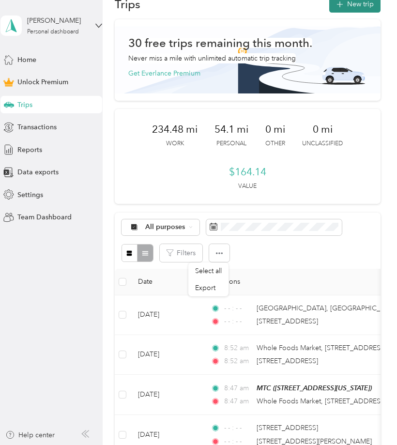
click at [345, 6] on icon "button" at bounding box center [339, 4] width 11 height 11
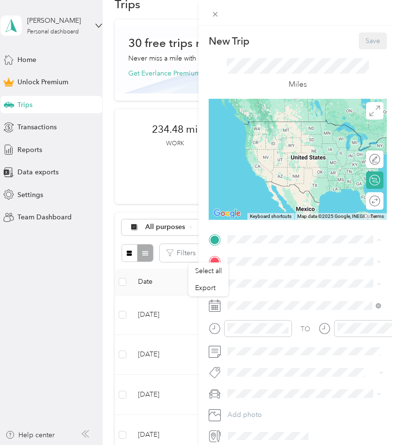
click at [78, 272] on div "New Trip Save This trip cannot be edited because it is either under review, app…" at bounding box center [198, 222] width 397 height 445
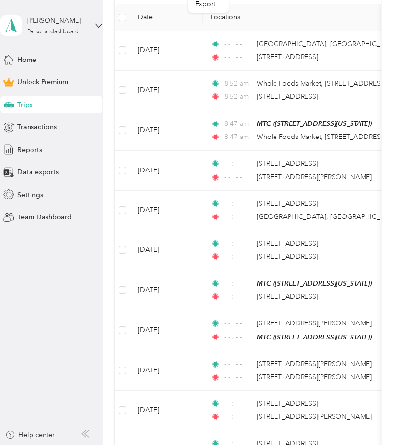
scroll to position [282, 0]
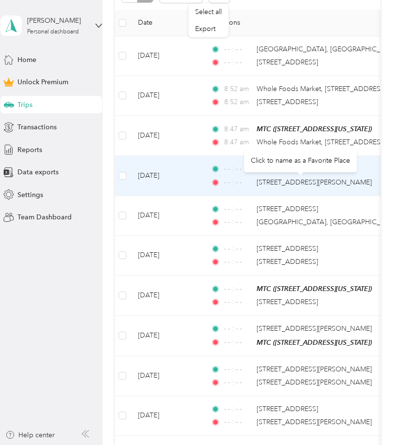
click at [300, 185] on div "[STREET_ADDRESS][PERSON_NAME]" at bounding box center [314, 182] width 115 height 11
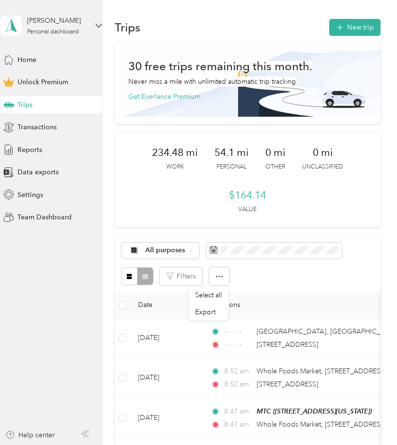
scroll to position [0, 0]
click at [357, 29] on button "New trip" at bounding box center [354, 27] width 51 height 17
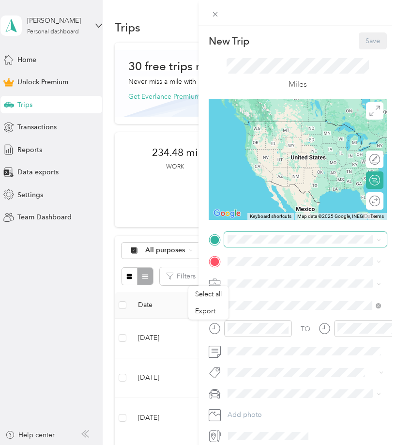
click at [265, 232] on span at bounding box center [305, 239] width 163 height 15
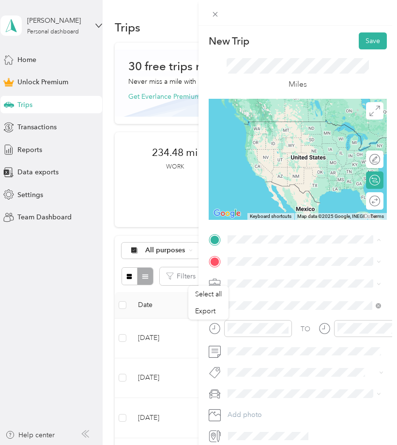
click at [99, 280] on div "New Trip Save This trip cannot be edited because it is either under review, app…" at bounding box center [198, 222] width 397 height 445
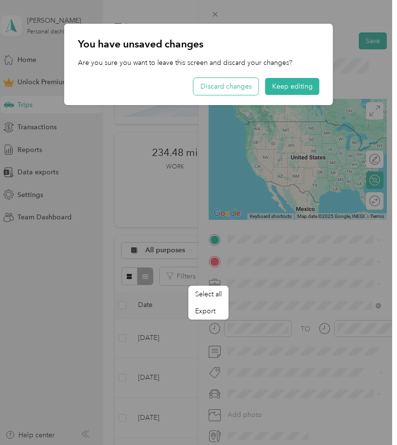
click at [244, 87] on button "Discard changes" at bounding box center [226, 86] width 65 height 17
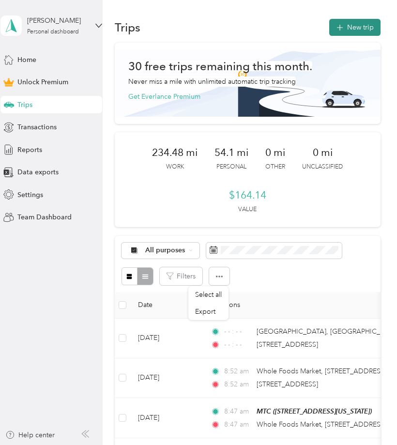
click at [362, 29] on button "New trip" at bounding box center [354, 27] width 51 height 17
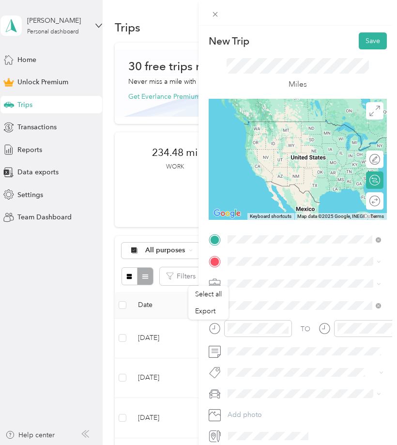
click at [272, 266] on li "[STREET_ADDRESS][PERSON_NAME][US_STATE]" at bounding box center [304, 278] width 160 height 27
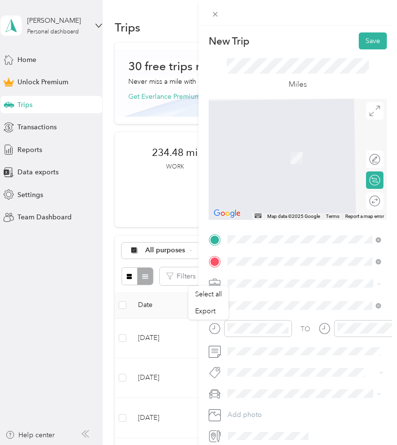
click at [252, 304] on div "MTC [STREET_ADDRESS][US_STATE]" at bounding box center [294, 305] width 97 height 20
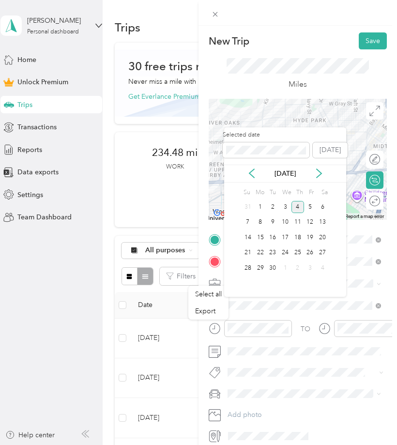
click at [251, 167] on div "[DATE]" at bounding box center [285, 174] width 122 height 18
click at [253, 177] on icon at bounding box center [252, 173] width 10 height 10
click at [288, 269] on div "27" at bounding box center [285, 268] width 13 height 12
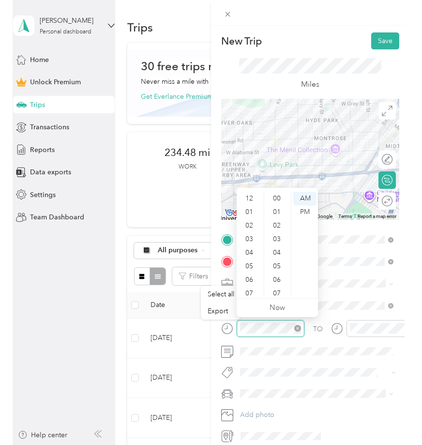
scroll to position [58, 0]
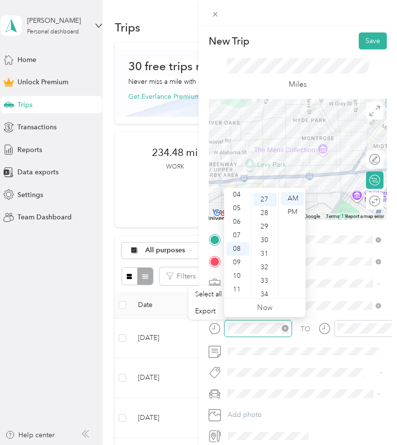
click at [288, 330] on icon "close-circle" at bounding box center [285, 328] width 7 height 7
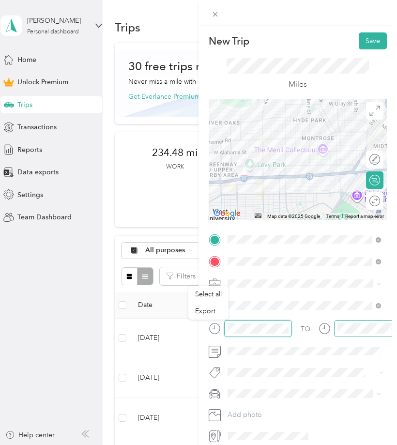
click at [393, 330] on icon "close-circle" at bounding box center [395, 328] width 7 height 7
click at [366, 43] on button "Save" at bounding box center [373, 40] width 28 height 17
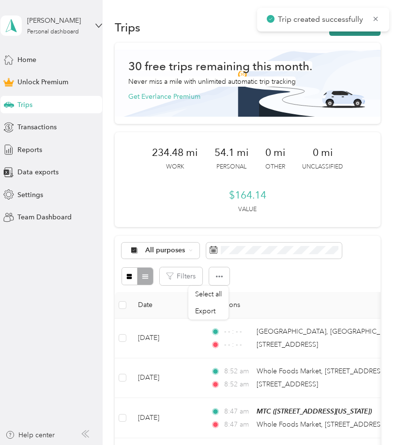
click at [362, 34] on button "New trip" at bounding box center [354, 27] width 51 height 17
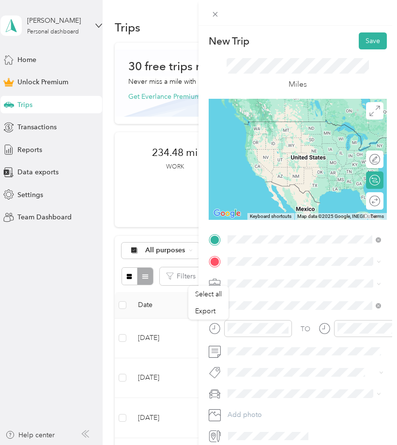
click at [247, 292] on span "[STREET_ADDRESS][US_STATE]" at bounding box center [294, 288] width 97 height 8
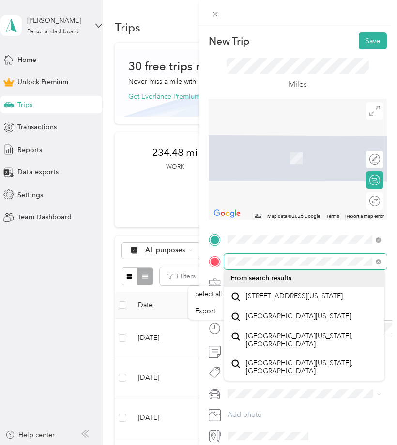
click at [210, 269] on div "TO Add photo" at bounding box center [298, 338] width 178 height 212
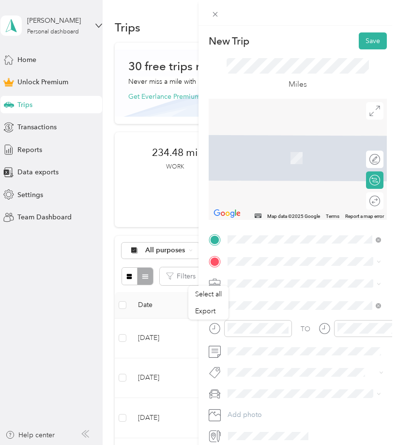
click at [282, 293] on span "[STREET_ADDRESS][US_STATE]" at bounding box center [294, 295] width 97 height 9
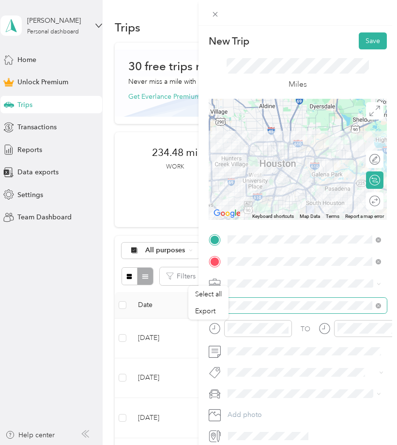
click at [262, 310] on span at bounding box center [305, 305] width 163 height 15
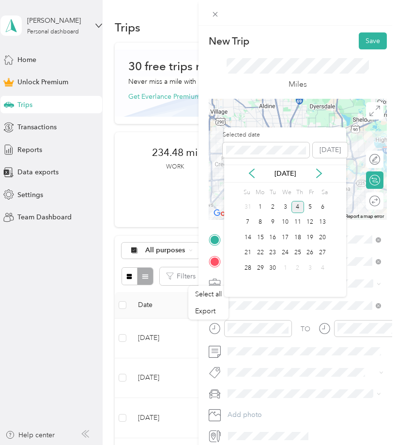
click at [257, 176] on div "[DATE]" at bounding box center [285, 173] width 122 height 10
click at [253, 176] on icon at bounding box center [252, 173] width 10 height 10
click at [298, 252] on div "21" at bounding box center [297, 253] width 13 height 12
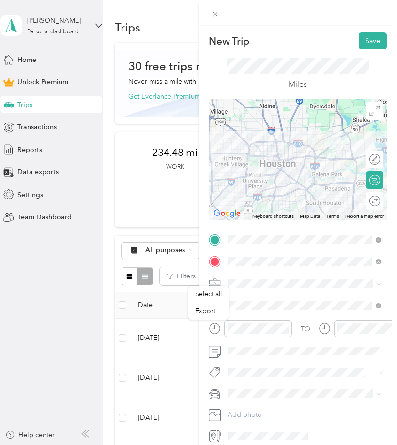
click at [343, 292] on span "[STREET_ADDRESS][US_STATE]" at bounding box center [294, 296] width 97 height 9
click at [288, 326] on icon "close-circle" at bounding box center [285, 328] width 7 height 7
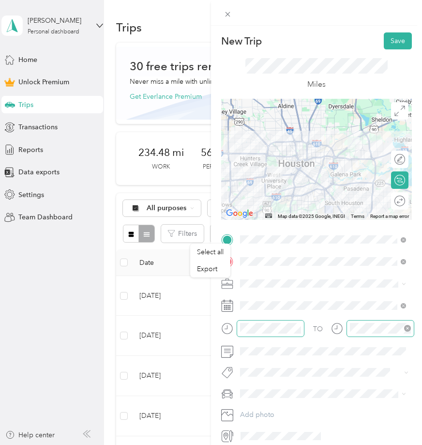
click at [408, 327] on icon "close-circle" at bounding box center [407, 328] width 7 height 7
click at [396, 36] on button "Save" at bounding box center [398, 40] width 28 height 17
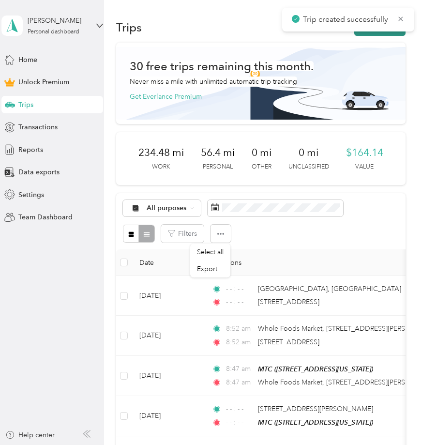
click at [371, 35] on button "New trip" at bounding box center [379, 27] width 51 height 17
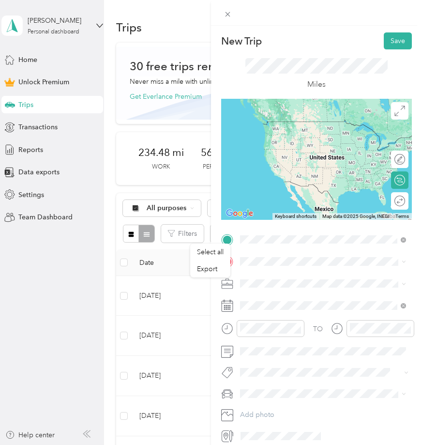
click at [268, 278] on span "[STREET_ADDRESS][US_STATE]" at bounding box center [307, 274] width 97 height 9
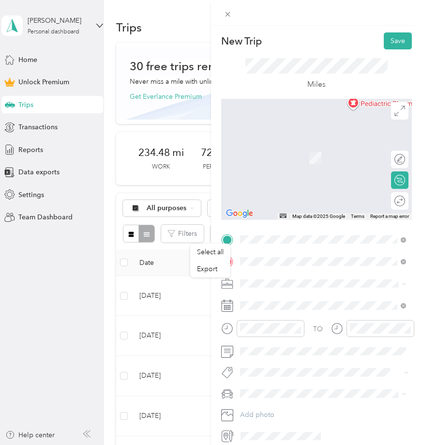
click at [278, 295] on span "[STREET_ADDRESS][US_STATE]" at bounding box center [307, 296] width 97 height 9
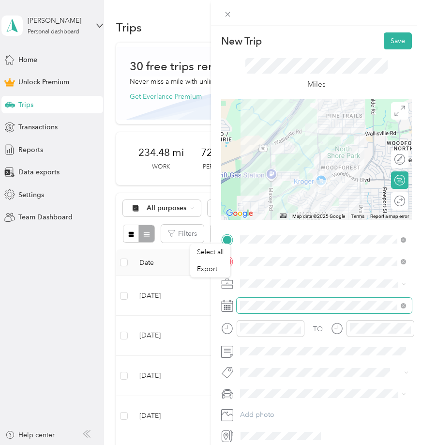
click at [275, 299] on span at bounding box center [324, 305] width 175 height 15
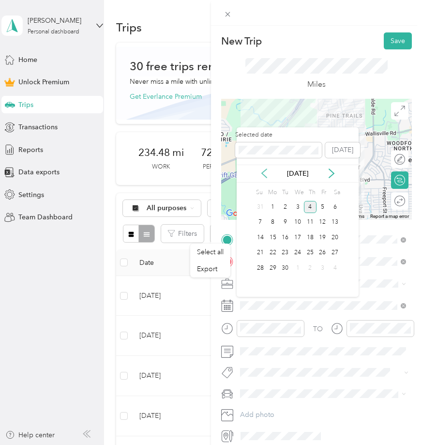
click at [265, 168] on icon at bounding box center [265, 173] width 10 height 10
click at [308, 255] on div "21" at bounding box center [310, 253] width 13 height 12
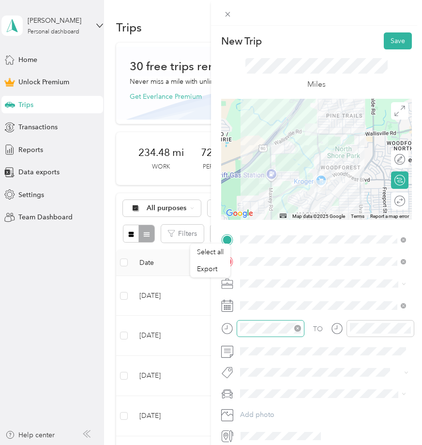
click at [299, 331] on icon "close-circle" at bounding box center [297, 328] width 7 height 7
click at [406, 328] on icon "close-circle" at bounding box center [407, 328] width 7 height 7
click at [335, 265] on span at bounding box center [324, 261] width 175 height 15
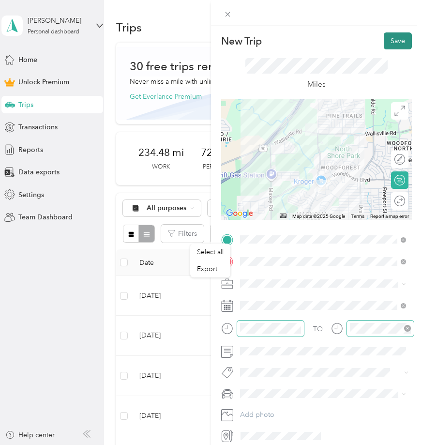
click at [389, 42] on button "Save" at bounding box center [398, 40] width 28 height 17
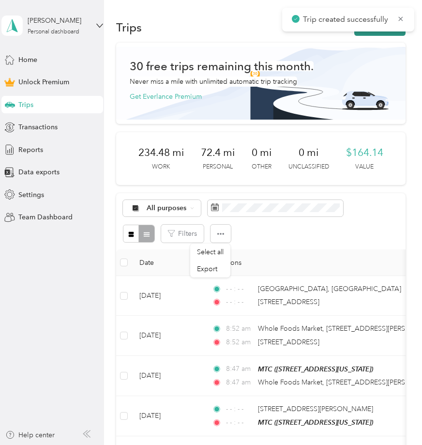
click at [384, 35] on button "New trip" at bounding box center [379, 27] width 51 height 17
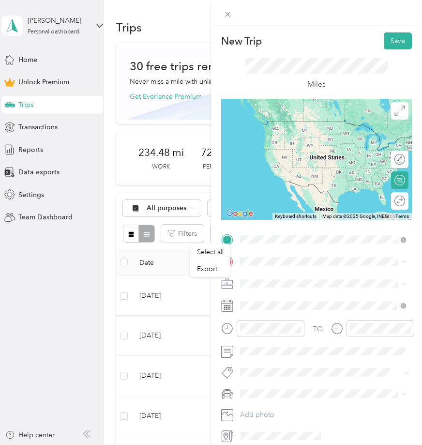
click at [302, 264] on ol "From search results [STREET_ADDRESS][US_STATE][GEOGRAPHIC_DATA][US_STATE], [US_…" at bounding box center [323, 316] width 173 height 136
click at [288, 271] on span "[STREET_ADDRESS][US_STATE]" at bounding box center [307, 274] width 97 height 9
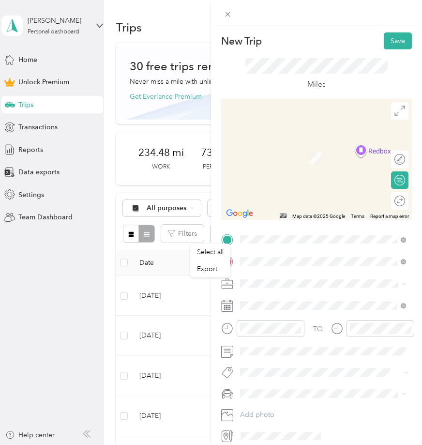
click at [311, 290] on div "[STREET_ADDRESS][PERSON_NAME][US_STATE]" at bounding box center [323, 300] width 159 height 20
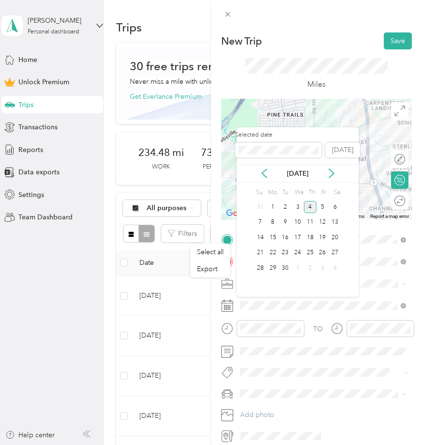
click at [264, 168] on div "[DATE]" at bounding box center [298, 174] width 122 height 18
click at [265, 177] on icon at bounding box center [264, 173] width 5 height 9
click at [313, 253] on div "21" at bounding box center [310, 253] width 13 height 12
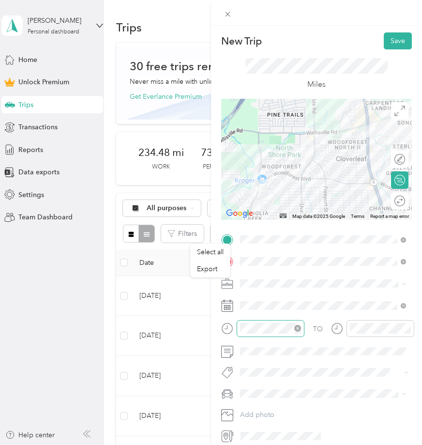
click at [296, 329] on icon "close-circle" at bounding box center [297, 328] width 7 height 7
click at [408, 327] on icon "close-circle" at bounding box center [407, 328] width 7 height 7
click at [392, 37] on button "Save" at bounding box center [398, 40] width 28 height 17
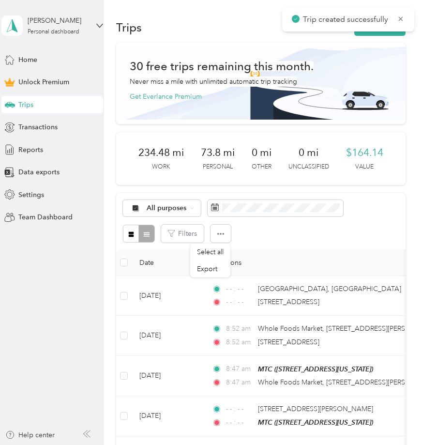
click at [383, 37] on div "Trips New trip" at bounding box center [261, 27] width 290 height 20
click at [382, 35] on button "New trip" at bounding box center [379, 27] width 51 height 17
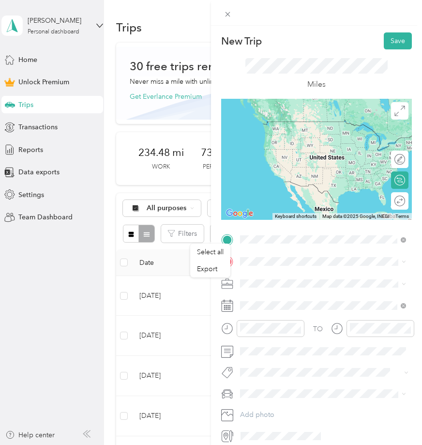
click at [293, 280] on span "[STREET_ADDRESS][PERSON_NAME][US_STATE]" at bounding box center [331, 278] width 145 height 17
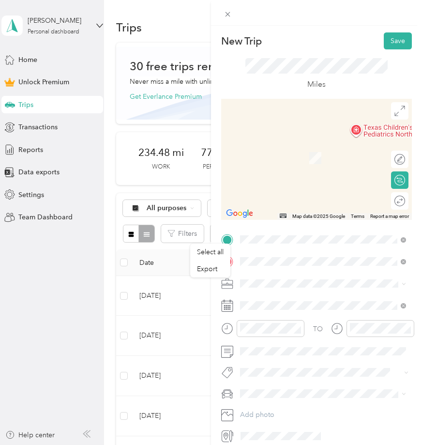
click at [281, 303] on div "Wee Kare Houston [STREET_ADDRESS][US_STATE]" at bounding box center [307, 305] width 97 height 20
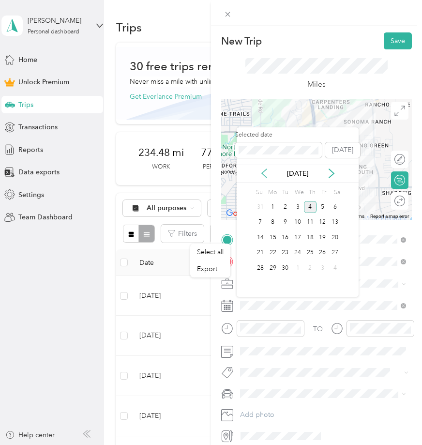
click at [267, 171] on icon at bounding box center [265, 173] width 10 height 10
click at [307, 256] on div "21" at bounding box center [310, 253] width 13 height 12
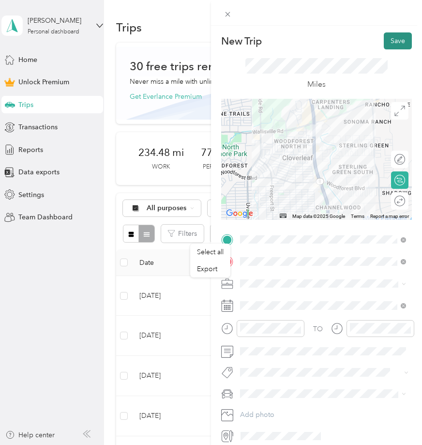
click at [393, 37] on button "Save" at bounding box center [398, 40] width 28 height 17
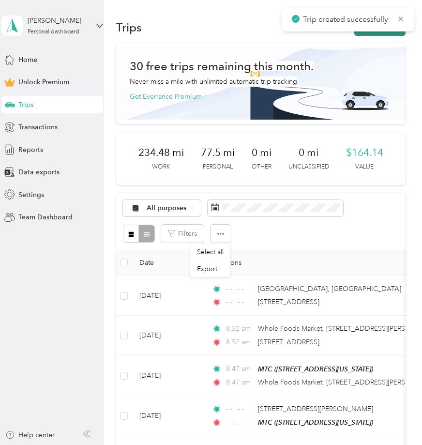
click at [387, 32] on button "New trip" at bounding box center [379, 27] width 51 height 17
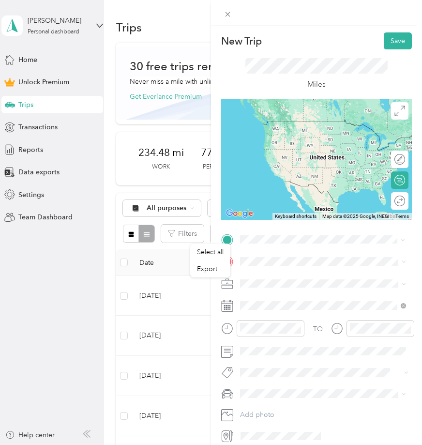
click at [284, 272] on span "[STREET_ADDRESS][PERSON_NAME][US_STATE]" at bounding box center [331, 278] width 145 height 17
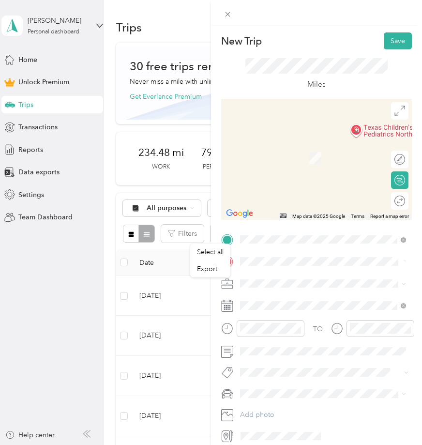
click at [275, 304] on div "Woodforest Pediatrics [STREET_ADDRESS][US_STATE]" at bounding box center [307, 305] width 97 height 20
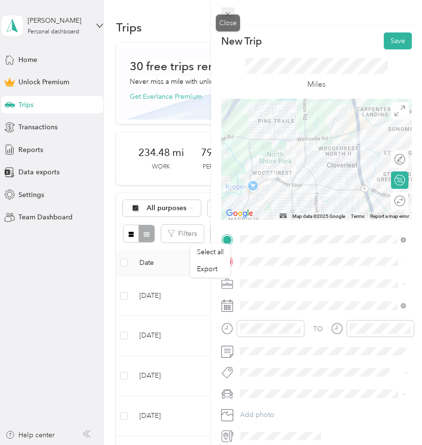
click at [229, 13] on icon at bounding box center [228, 14] width 8 height 8
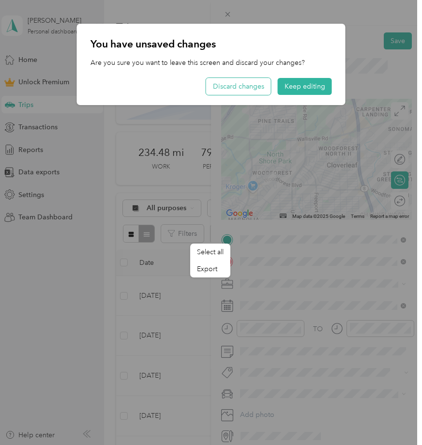
click at [259, 87] on button "Discard changes" at bounding box center [238, 86] width 65 height 17
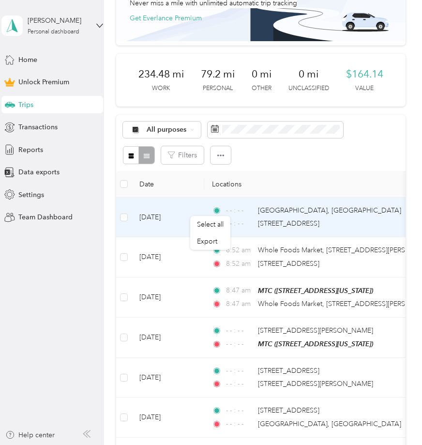
scroll to position [82, 0]
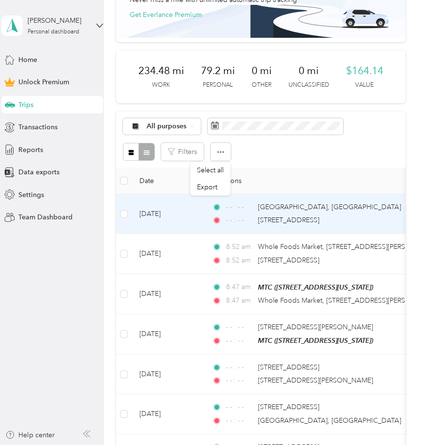
click at [179, 210] on td "[DATE]" at bounding box center [168, 214] width 73 height 40
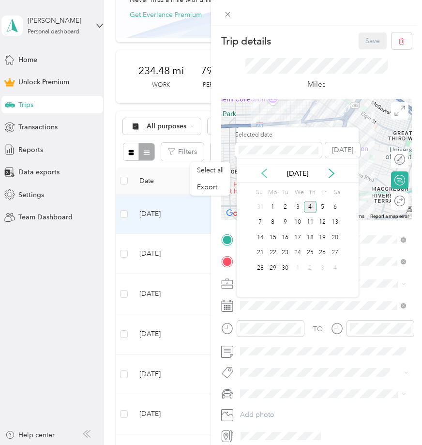
click at [266, 170] on icon at bounding box center [265, 173] width 10 height 10
click at [298, 265] on div "27" at bounding box center [297, 268] width 13 height 12
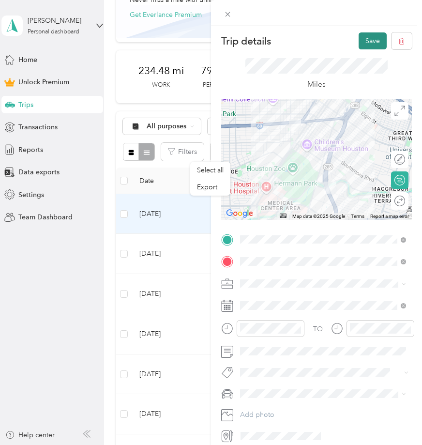
click at [372, 46] on button "Save" at bounding box center [373, 40] width 28 height 17
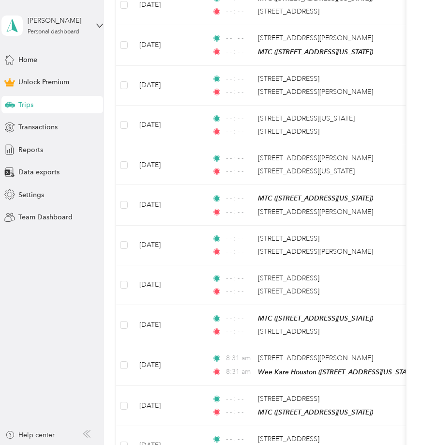
scroll to position [956, 0]
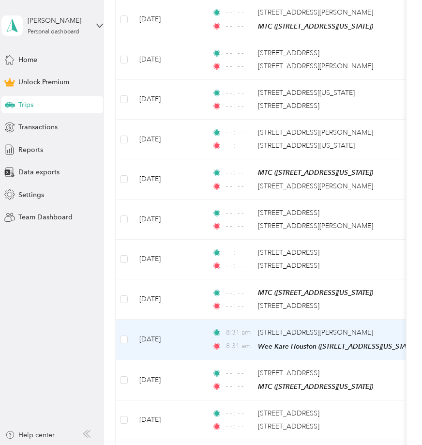
click at [254, 348] on td "8:31 am [STREET_ADDRESS][PERSON_NAME] 8:31 am [GEOGRAPHIC_DATA] ([STREET_ADDRES…" at bounding box center [315, 340] width 223 height 40
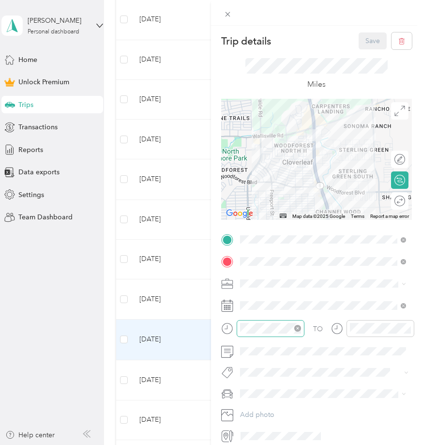
click at [300, 325] on icon "close-circle" at bounding box center [297, 328] width 7 height 7
click at [408, 329] on icon "close-circle" at bounding box center [407, 328] width 7 height 7
click at [377, 40] on button "Save" at bounding box center [373, 40] width 28 height 17
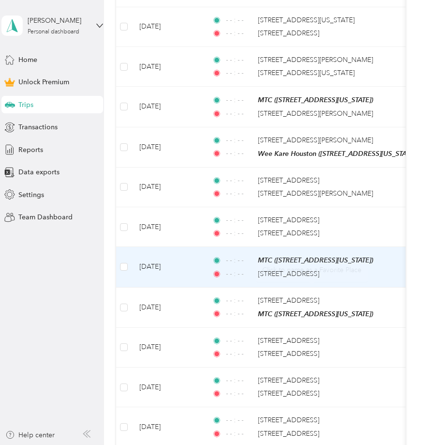
scroll to position [1000, 0]
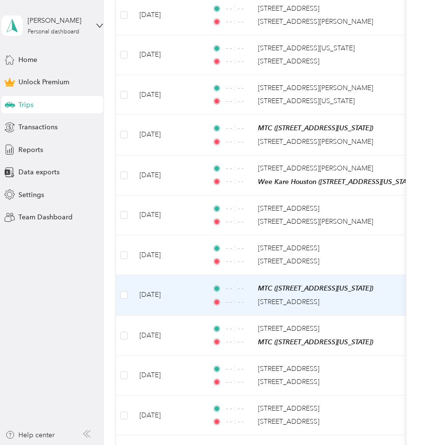
click at [194, 293] on td "[DATE]" at bounding box center [168, 295] width 73 height 40
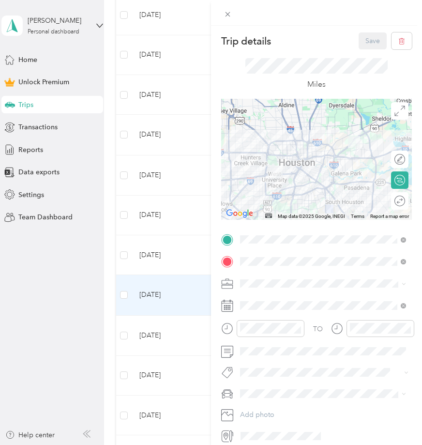
click at [280, 271] on div "TO Add photo" at bounding box center [316, 338] width 191 height 212
click at [229, 12] on icon at bounding box center [228, 14] width 8 height 8
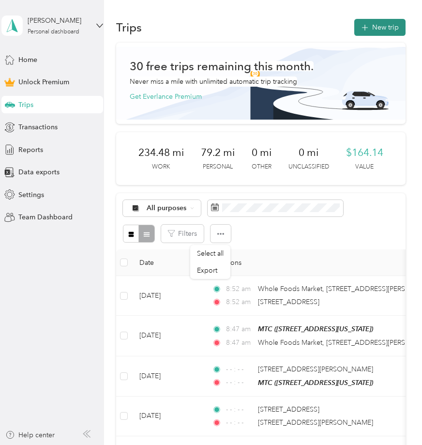
scroll to position [0, 0]
click at [390, 27] on button "New trip" at bounding box center [379, 27] width 51 height 17
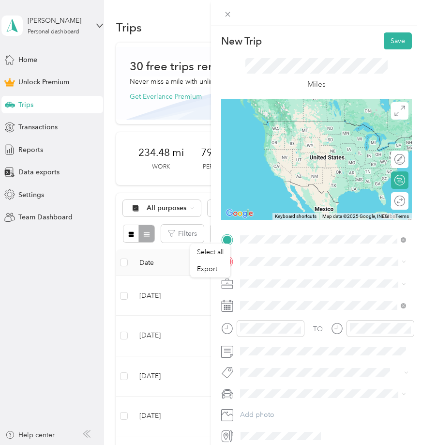
click at [272, 292] on span "[STREET_ADDRESS][US_STATE]" at bounding box center [307, 288] width 97 height 8
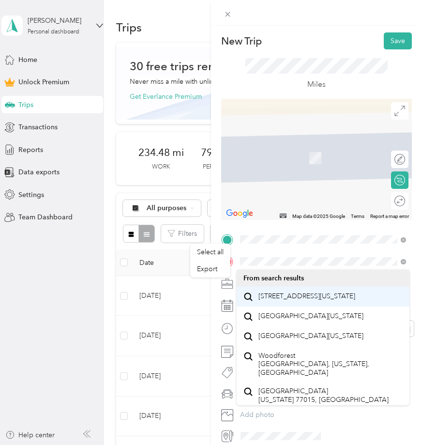
click at [289, 295] on span "[STREET_ADDRESS][US_STATE]" at bounding box center [307, 296] width 97 height 9
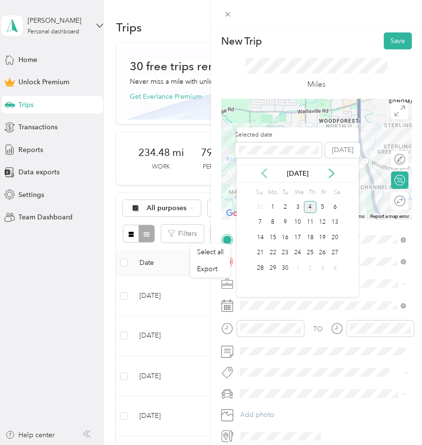
click at [266, 178] on icon at bounding box center [264, 173] width 5 height 9
click at [265, 172] on icon at bounding box center [265, 173] width 10 height 10
click at [273, 252] on div "21" at bounding box center [273, 253] width 13 height 12
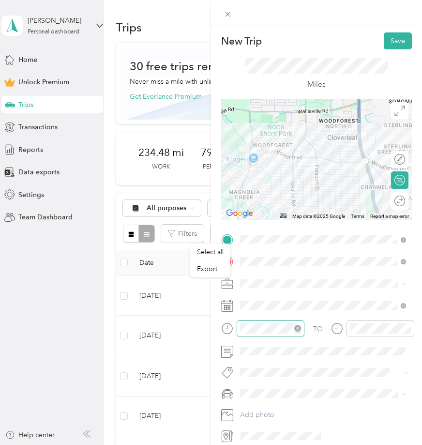
click at [297, 330] on icon "close-circle" at bounding box center [297, 328] width 7 height 7
click at [409, 329] on icon "close-circle" at bounding box center [407, 328] width 7 height 7
click at [214, 298] on form "New Trip Save This trip cannot be edited because it is either under review, app…" at bounding box center [316, 237] width 211 height 411
click at [399, 42] on button "Save" at bounding box center [398, 40] width 28 height 17
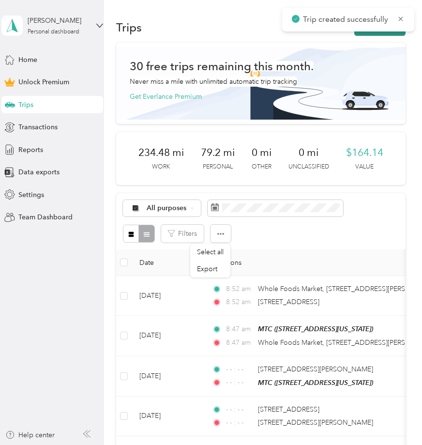
click at [388, 33] on button "New trip" at bounding box center [379, 27] width 51 height 17
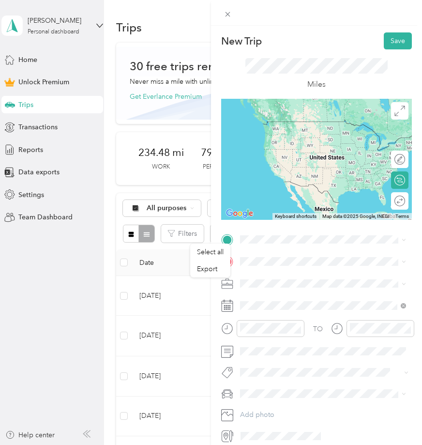
click at [280, 276] on span "[STREET_ADDRESS][US_STATE]" at bounding box center [307, 272] width 97 height 9
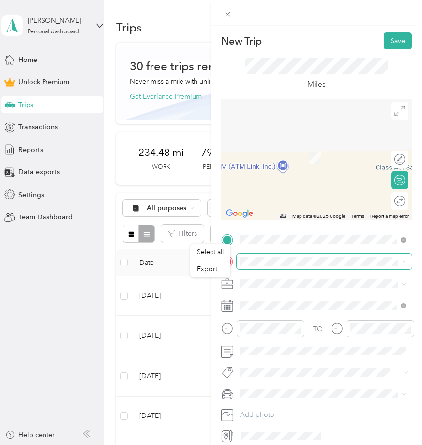
click at [273, 268] on span at bounding box center [324, 261] width 175 height 15
click at [271, 311] on span "[STREET_ADDRESS][US_STATE]" at bounding box center [307, 310] width 97 height 8
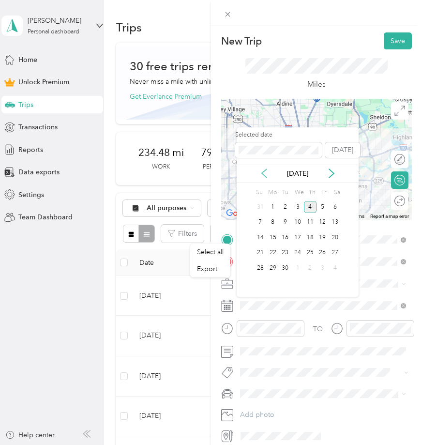
click at [264, 173] on icon at bounding box center [265, 173] width 10 height 10
click at [269, 172] on icon at bounding box center [265, 173] width 10 height 10
click at [273, 254] on div "21" at bounding box center [273, 253] width 13 height 12
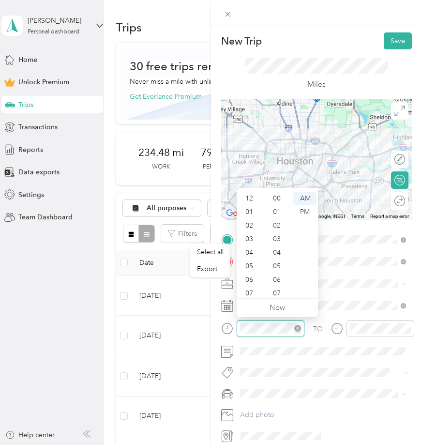
scroll to position [58, 0]
click at [299, 326] on icon "close-circle" at bounding box center [297, 328] width 7 height 7
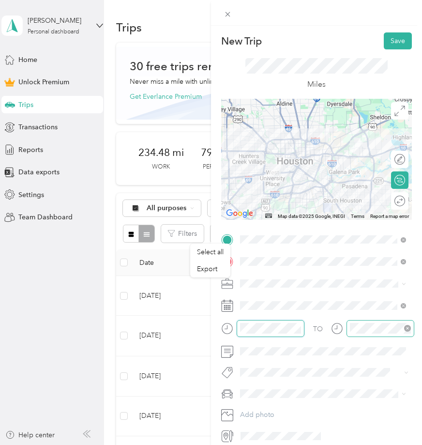
click at [406, 329] on icon "close-circle" at bounding box center [407, 328] width 7 height 7
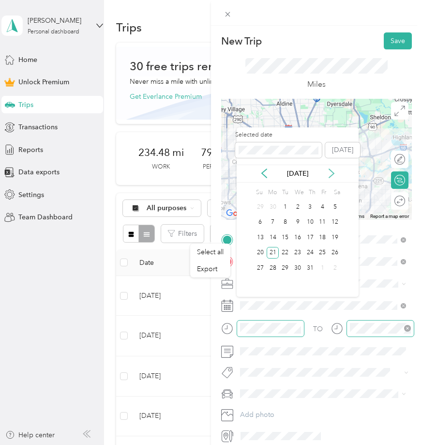
click at [327, 172] on icon at bounding box center [332, 173] width 10 height 10
click at [309, 252] on div "21" at bounding box center [310, 253] width 13 height 12
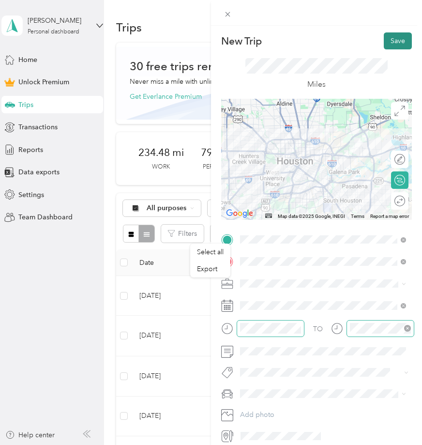
click at [397, 45] on button "Save" at bounding box center [398, 40] width 28 height 17
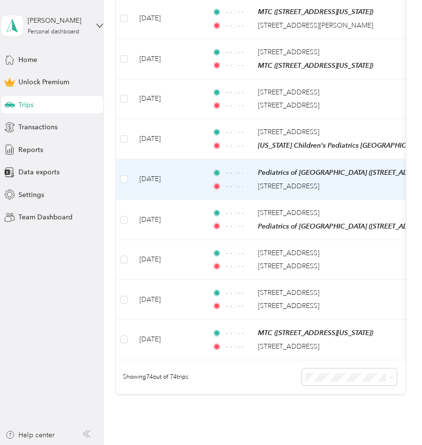
scroll to position [2938, 0]
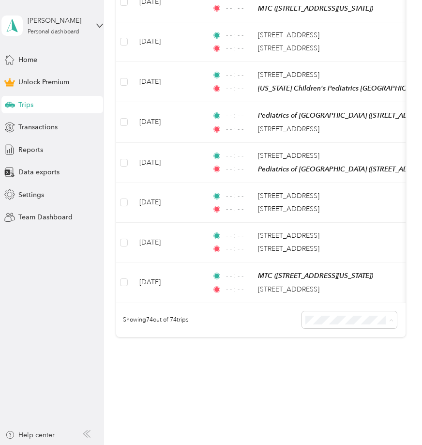
click at [334, 358] on li "100 per load" at bounding box center [352, 356] width 95 height 17
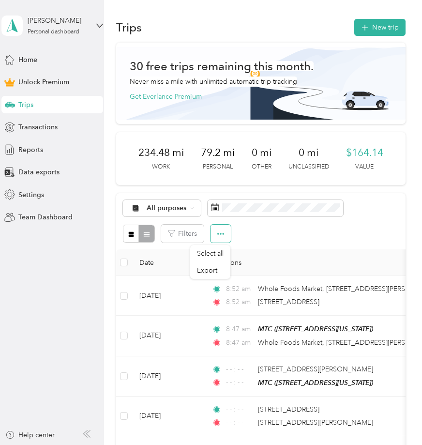
scroll to position [0, 0]
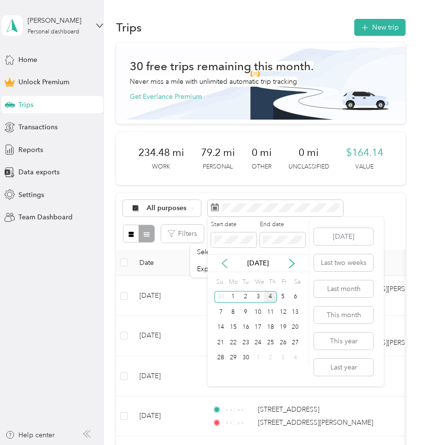
click at [224, 259] on icon at bounding box center [225, 264] width 10 height 10
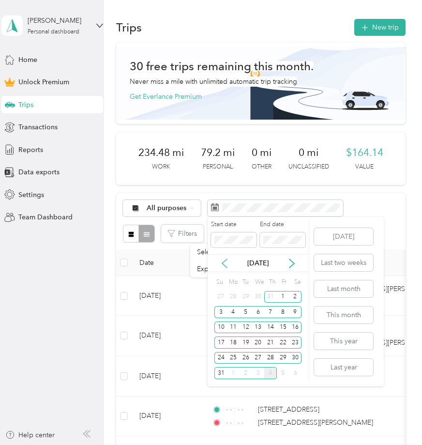
click at [225, 265] on icon at bounding box center [224, 263] width 5 height 9
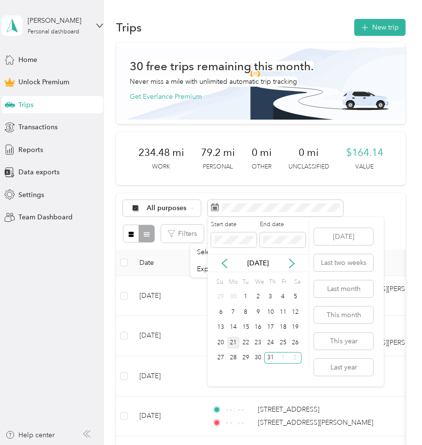
click at [234, 344] on div "21" at bounding box center [233, 342] width 13 height 12
click at [293, 259] on icon at bounding box center [292, 264] width 10 height 10
click at [272, 296] on div "4" at bounding box center [270, 297] width 13 height 12
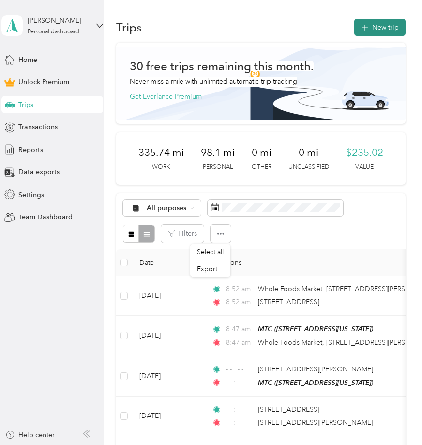
click at [382, 27] on button "New trip" at bounding box center [379, 27] width 51 height 17
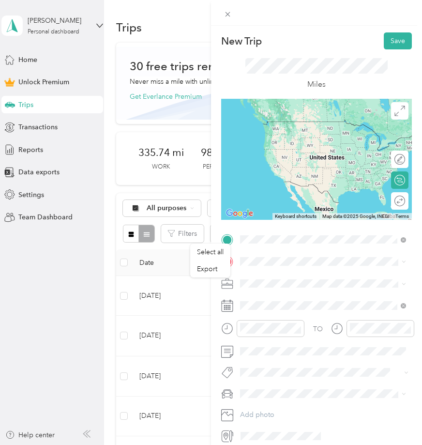
click at [261, 288] on span "[STREET_ADDRESS][US_STATE]" at bounding box center [307, 288] width 97 height 8
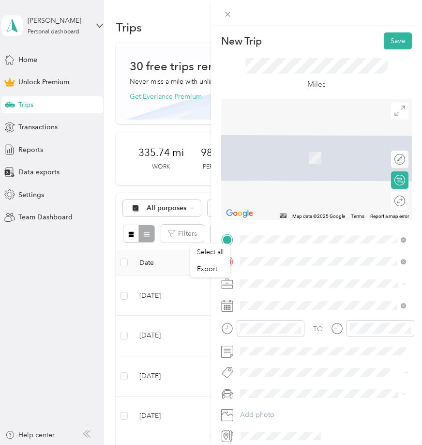
click at [300, 306] on span "[STREET_ADDRESS][PERSON_NAME][US_STATE]" at bounding box center [331, 300] width 145 height 17
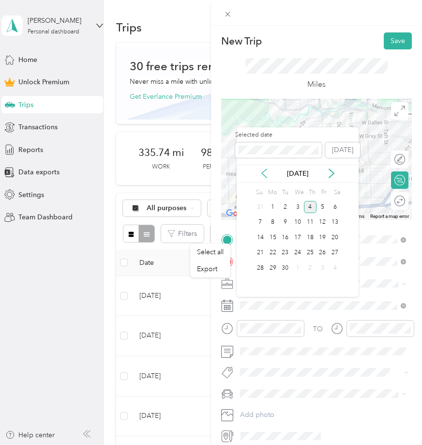
click at [262, 170] on icon at bounding box center [265, 173] width 10 height 10
click at [310, 254] on div "21" at bounding box center [310, 253] width 13 height 12
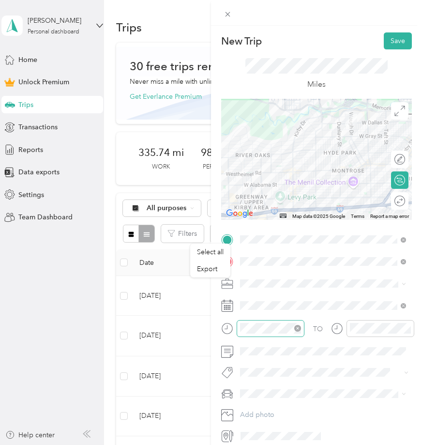
click at [297, 327] on icon "close-circle" at bounding box center [297, 328] width 7 height 7
click at [409, 326] on icon "close-circle" at bounding box center [407, 328] width 7 height 7
click at [401, 36] on button "Save" at bounding box center [398, 40] width 28 height 17
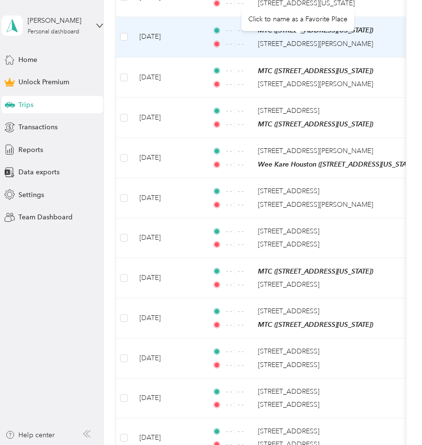
scroll to position [1055, 0]
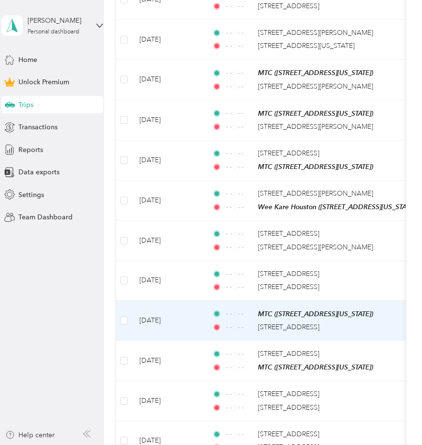
click at [184, 320] on td "[DATE]" at bounding box center [168, 321] width 73 height 40
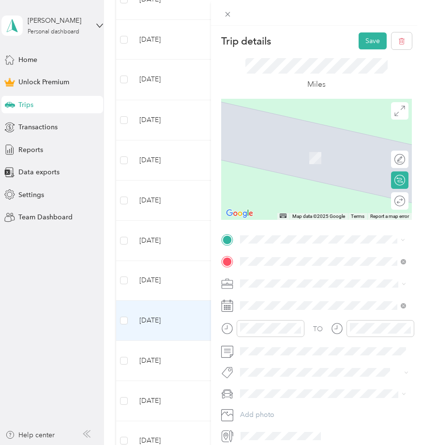
click at [286, 276] on span "[STREET_ADDRESS][PERSON_NAME][US_STATE]" at bounding box center [331, 278] width 145 height 17
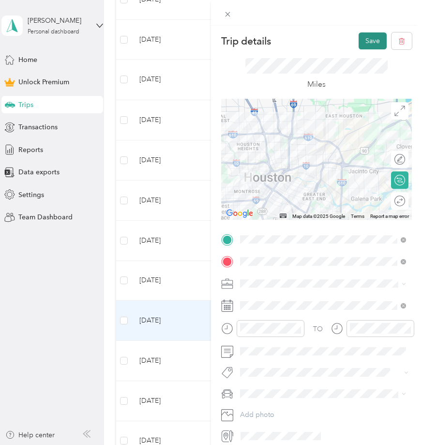
click at [364, 42] on button "Save" at bounding box center [373, 40] width 28 height 17
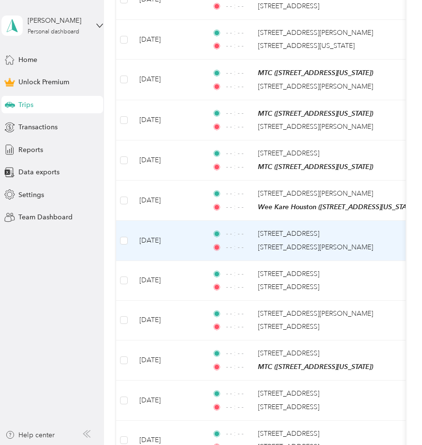
drag, startPoint x: 198, startPoint y: 121, endPoint x: 203, endPoint y: 230, distance: 109.5
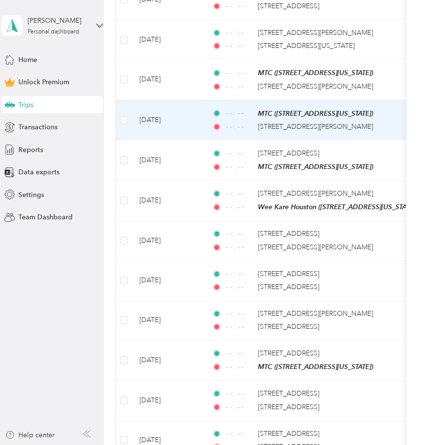
click at [144, 120] on td "[DATE]" at bounding box center [168, 120] width 73 height 40
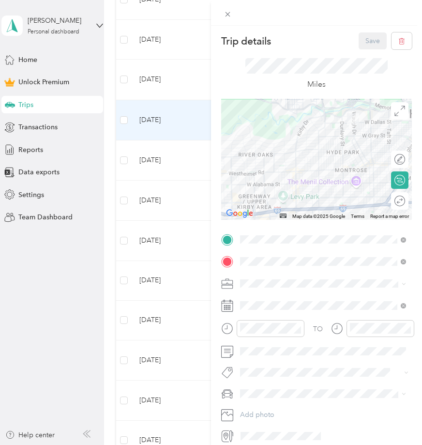
click at [183, 117] on div "Trip details Save This trip cannot be edited because it is either under review,…" at bounding box center [211, 222] width 422 height 445
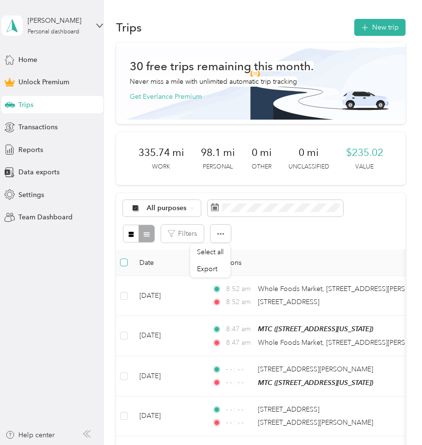
click at [124, 265] on span at bounding box center [124, 263] width 8 height 8
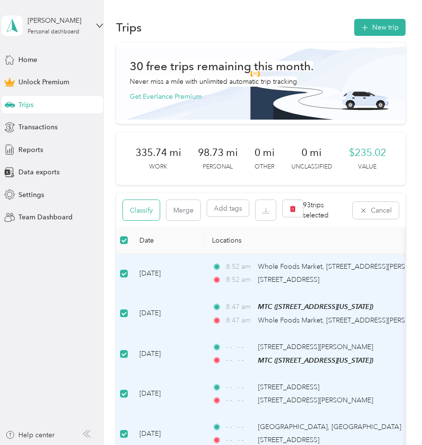
click at [151, 212] on button "Classify" at bounding box center [141, 210] width 37 height 20
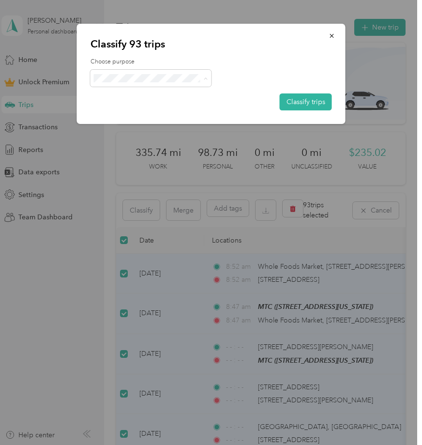
click at [144, 93] on span "Work" at bounding box center [159, 96] width 90 height 10
click at [312, 100] on button "Classify trips" at bounding box center [306, 101] width 52 height 17
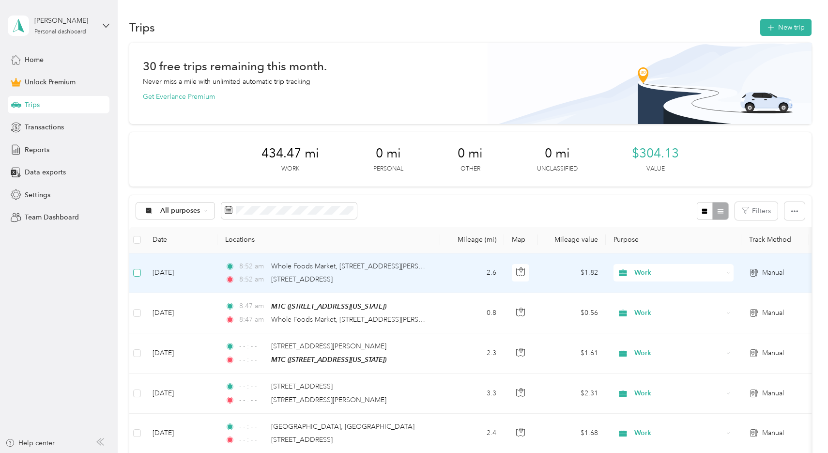
click at [140, 269] on span at bounding box center [137, 273] width 8 height 8
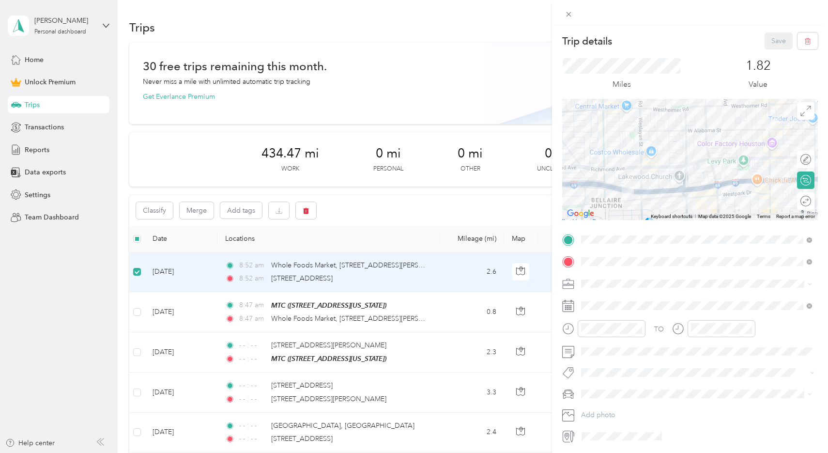
click at [138, 306] on div "Trip details Save This trip cannot be edited because it is either under review,…" at bounding box center [414, 226] width 828 height 453
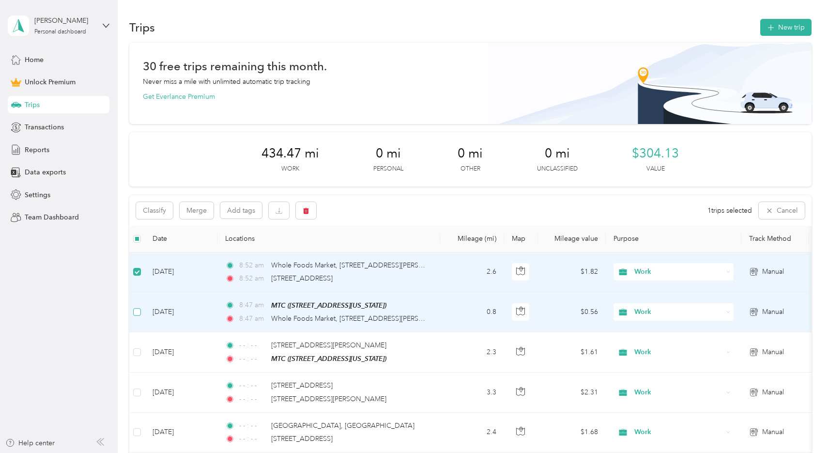
click at [139, 314] on span at bounding box center [137, 312] width 8 height 8
click at [179, 268] on td "[DATE]" at bounding box center [181, 272] width 73 height 40
click at [176, 308] on td "[DATE]" at bounding box center [181, 312] width 73 height 40
click at [164, 214] on button "Classify" at bounding box center [154, 210] width 37 height 17
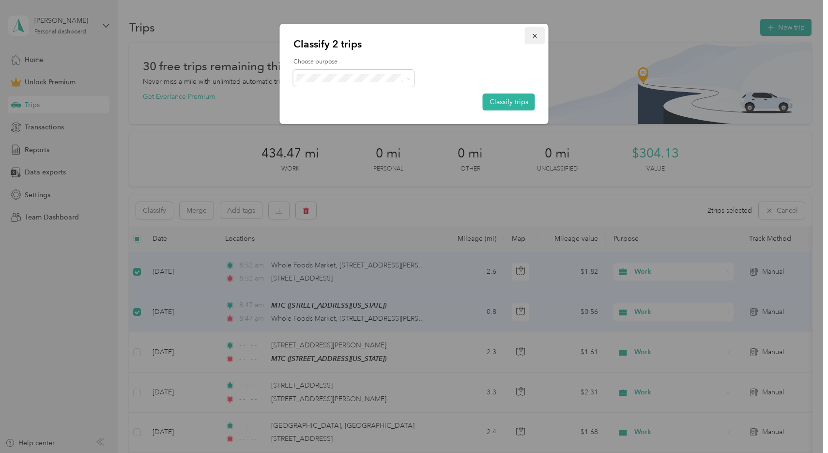
click at [541, 33] on button "button" at bounding box center [535, 35] width 20 height 17
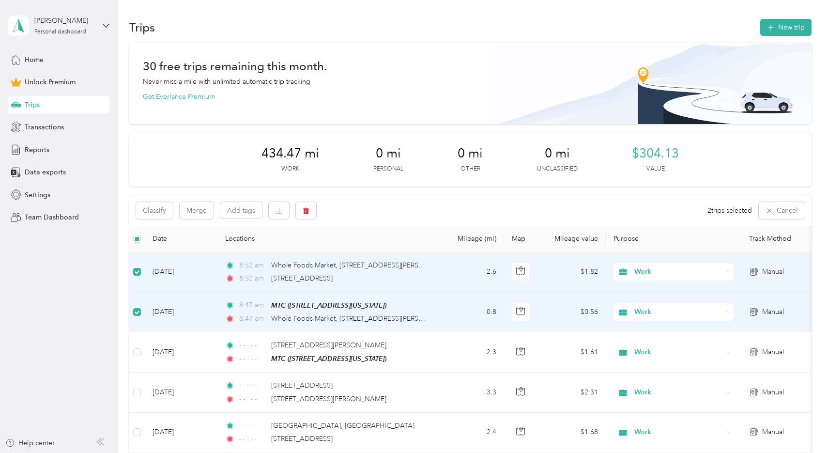
click at [467, 196] on div "Classify Merge Add tags 2 trips selected Cancel" at bounding box center [470, 210] width 682 height 31
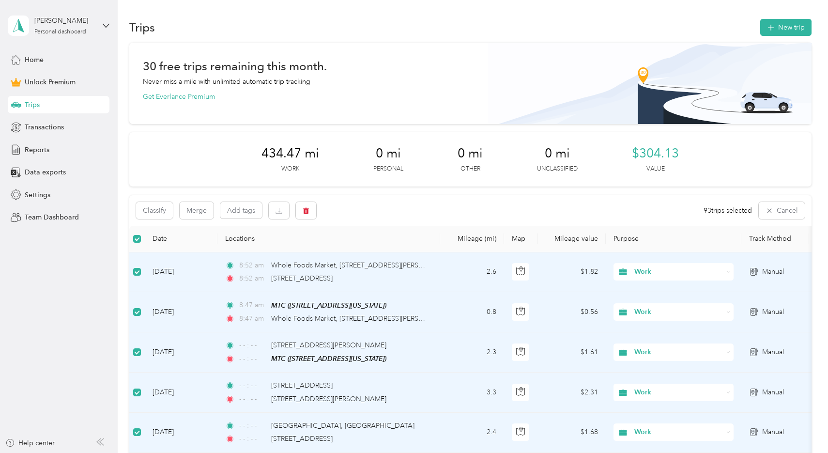
click at [133, 240] on th at bounding box center [136, 239] width 15 height 27
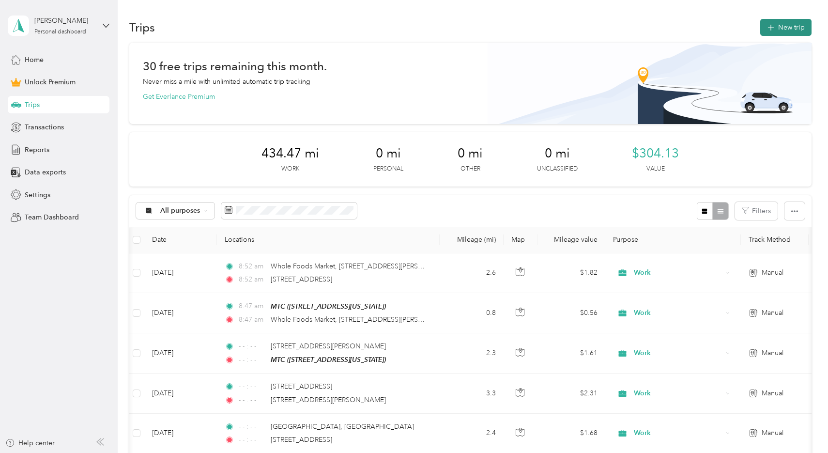
click at [668, 21] on button "New trip" at bounding box center [785, 27] width 51 height 17
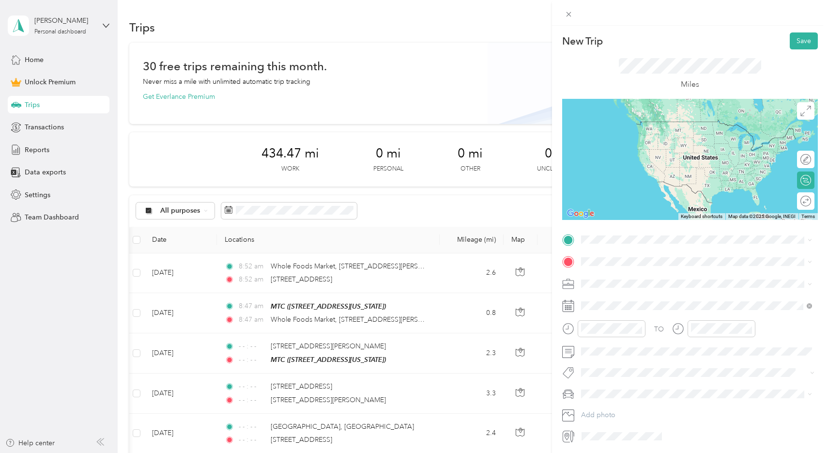
click at [638, 282] on div "MTC [STREET_ADDRESS][US_STATE]" at bounding box center [647, 281] width 97 height 20
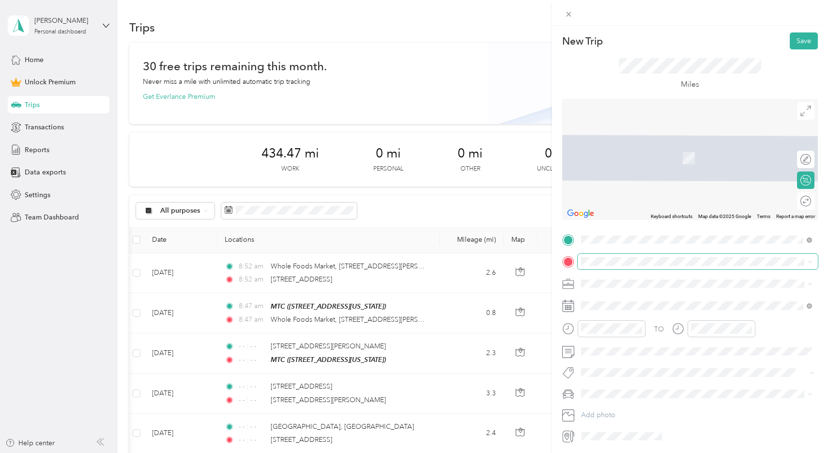
click at [590, 267] on span at bounding box center [698, 261] width 240 height 15
click at [640, 300] on span "[STREET_ADDRESS][US_STATE]" at bounding box center [647, 295] width 97 height 9
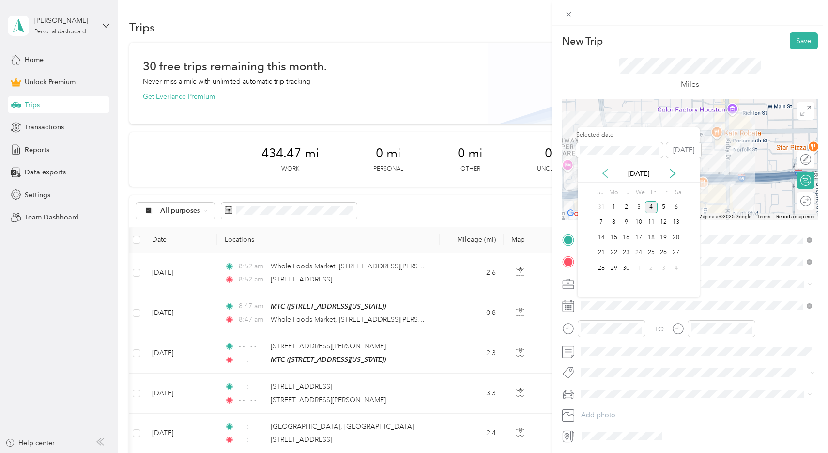
click at [601, 174] on icon at bounding box center [605, 173] width 10 height 10
click at [639, 221] on div "6" at bounding box center [638, 222] width 13 height 12
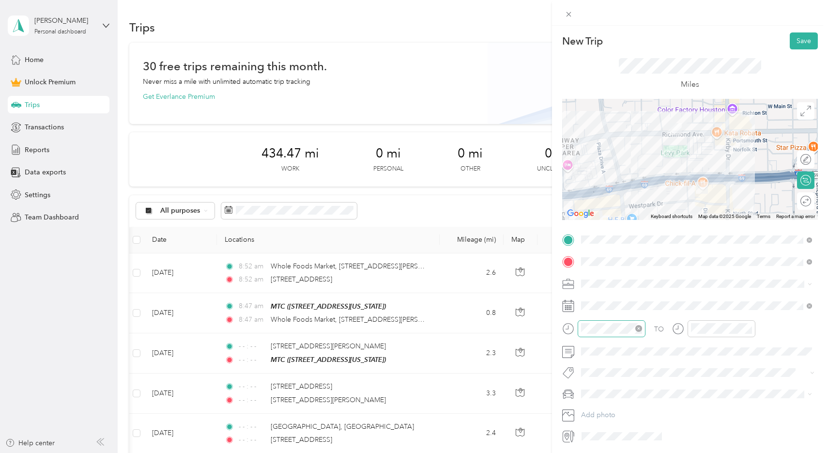
click at [638, 328] on icon "close-circle" at bounding box center [638, 328] width 7 height 7
click at [668, 327] on icon "close-circle" at bounding box center [748, 328] width 7 height 7
click at [668, 33] on button "Save" at bounding box center [804, 40] width 28 height 17
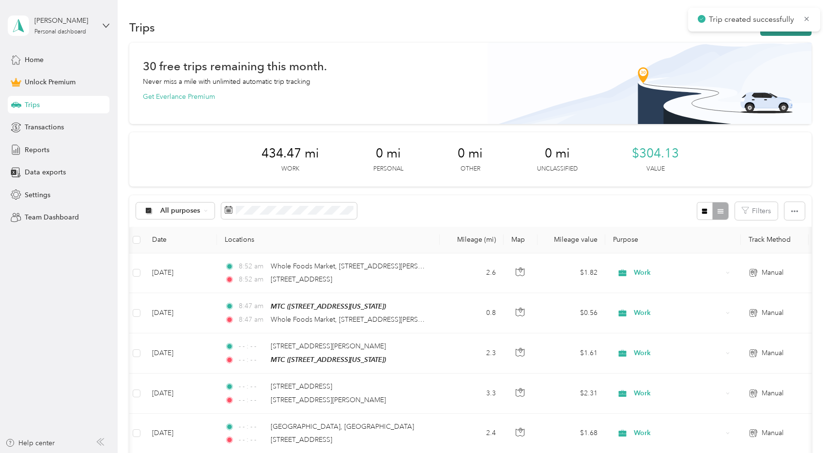
click at [668, 32] on button "New trip" at bounding box center [785, 27] width 51 height 17
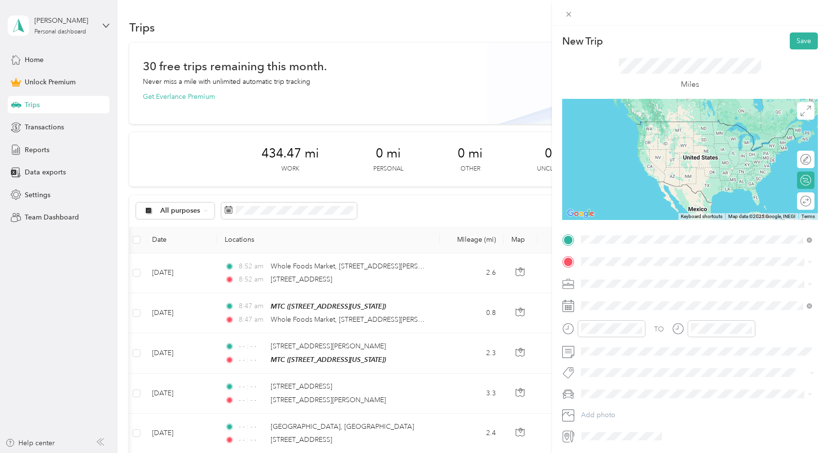
click at [625, 267] on li "[STREET_ADDRESS][US_STATE]" at bounding box center [697, 275] width 238 height 20
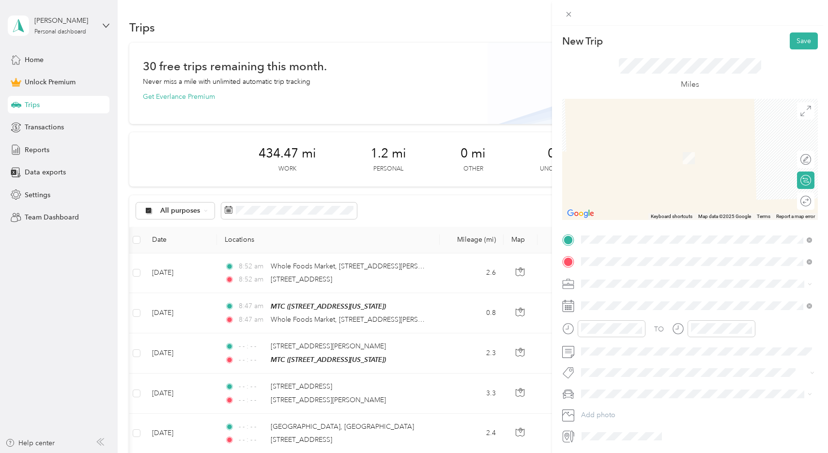
drag, startPoint x: 413, startPoint y: 136, endPoint x: 611, endPoint y: 313, distance: 265.7
click at [611, 313] on li "[STREET_ADDRESS][US_STATE]" at bounding box center [697, 316] width 238 height 20
click at [668, 296] on span "[STREET_ADDRESS][US_STATE]" at bounding box center [647, 296] width 97 height 9
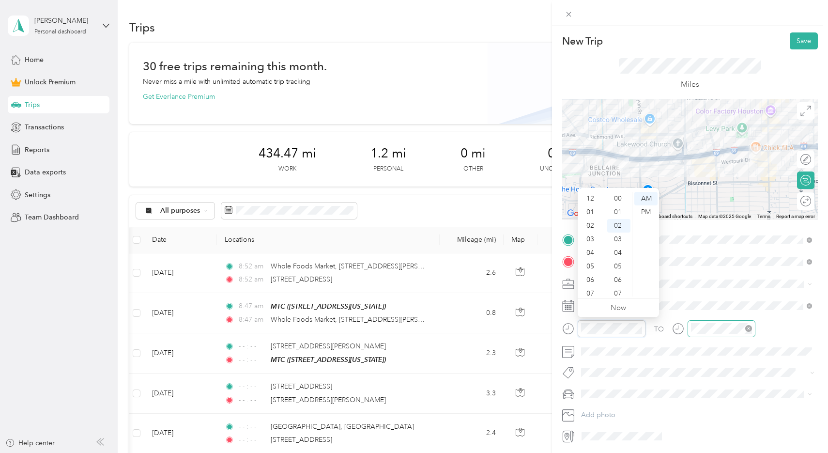
scroll to position [26, 0]
click at [668, 326] on icon "close-circle" at bounding box center [748, 328] width 7 height 7
click at [642, 329] on icon "close-circle" at bounding box center [638, 328] width 7 height 7
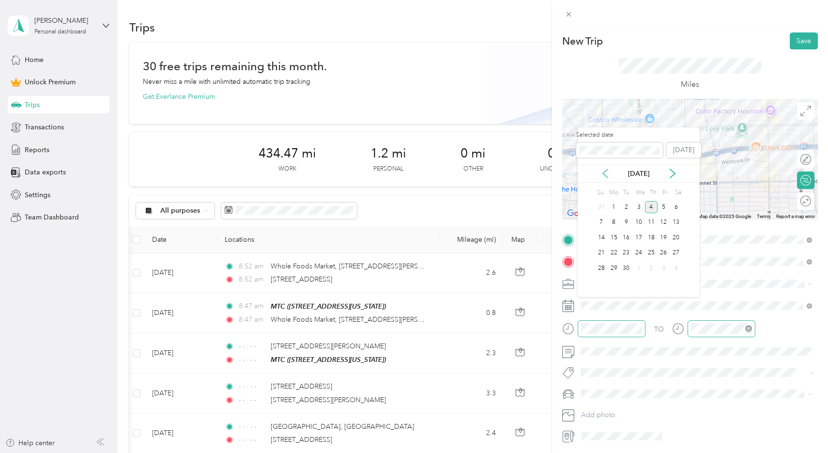
click at [608, 174] on icon at bounding box center [605, 173] width 10 height 10
click at [668, 177] on icon at bounding box center [673, 173] width 10 height 10
click at [642, 221] on div "6" at bounding box center [638, 222] width 13 height 12
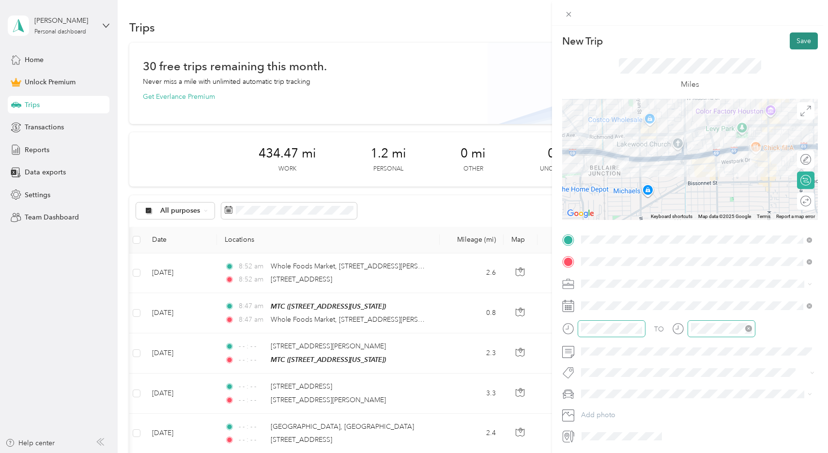
click at [668, 43] on button "Save" at bounding box center [804, 40] width 28 height 17
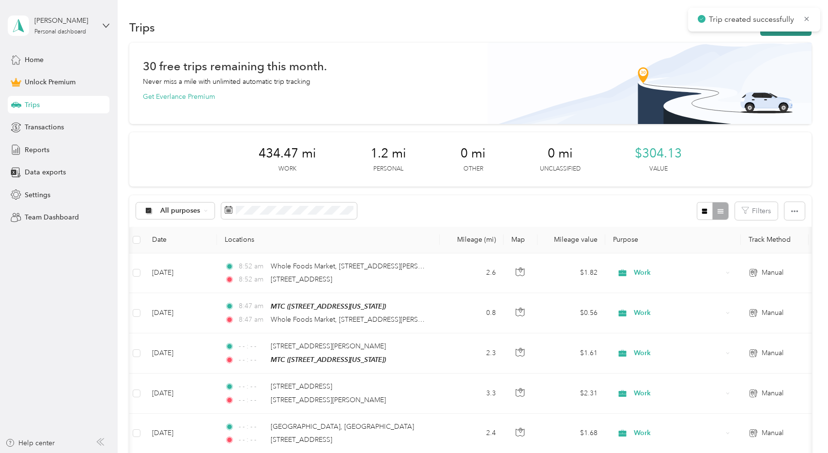
click at [668, 32] on button "New trip" at bounding box center [785, 27] width 51 height 17
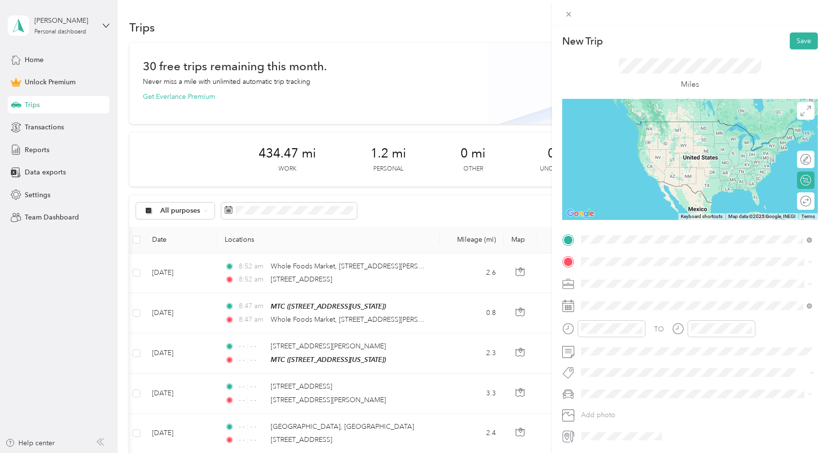
click at [625, 270] on span "[STREET_ADDRESS][US_STATE]" at bounding box center [647, 274] width 97 height 9
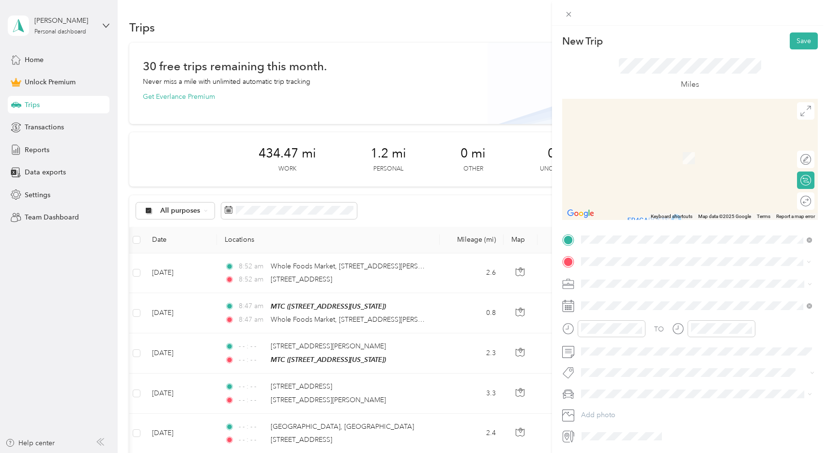
click at [599, 310] on div "MTC [STREET_ADDRESS][US_STATE]" at bounding box center [696, 305] width 224 height 24
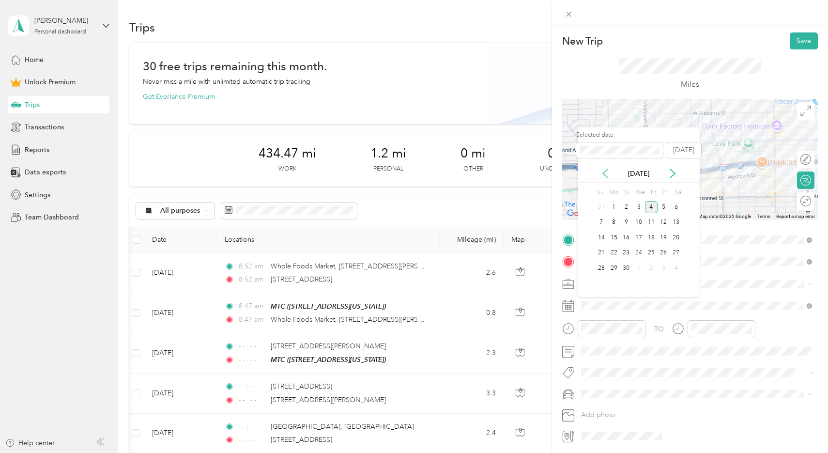
click at [610, 170] on icon at bounding box center [605, 173] width 10 height 10
click at [637, 223] on div "6" at bounding box center [638, 222] width 13 height 12
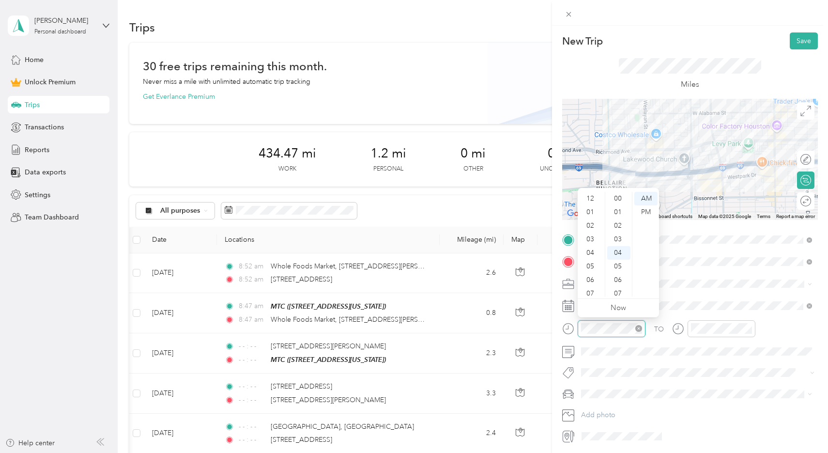
scroll to position [58, 0]
click at [641, 327] on icon "close-circle" at bounding box center [638, 328] width 7 height 7
click at [668, 325] on icon "close-circle" at bounding box center [748, 328] width 7 height 7
click at [668, 38] on button "Save" at bounding box center [804, 40] width 28 height 17
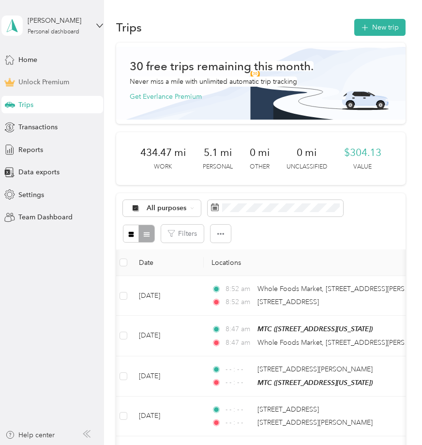
scroll to position [0, 0]
click at [386, 30] on button "New trip" at bounding box center [379, 27] width 51 height 17
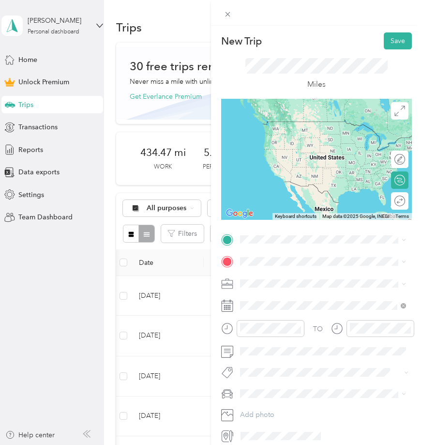
click at [270, 283] on div "MTC [STREET_ADDRESS][US_STATE]" at bounding box center [307, 282] width 97 height 20
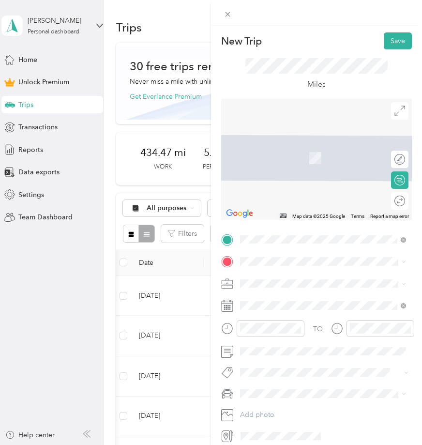
click at [290, 296] on span "[STREET_ADDRESS][PERSON_NAME][US_STATE]" at bounding box center [331, 299] width 145 height 17
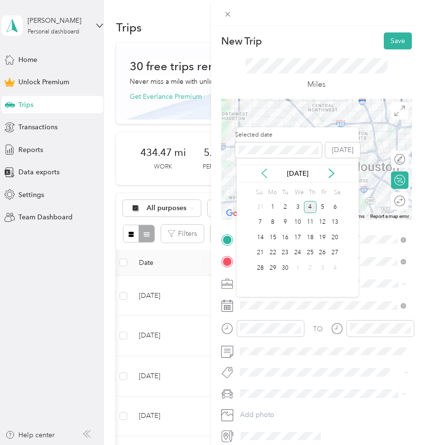
click at [266, 174] on icon at bounding box center [265, 173] width 10 height 10
click at [323, 238] on div "18" at bounding box center [323, 237] width 13 height 12
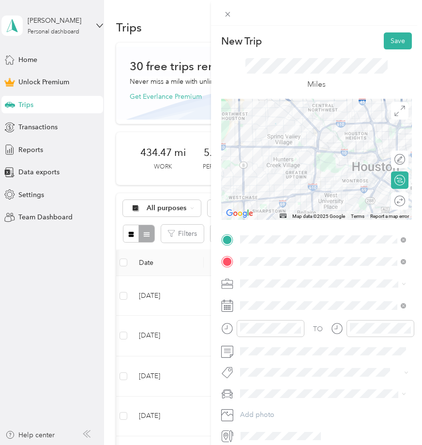
click at [343, 294] on span "[STREET_ADDRESS][PERSON_NAME][US_STATE]" at bounding box center [326, 300] width 134 height 17
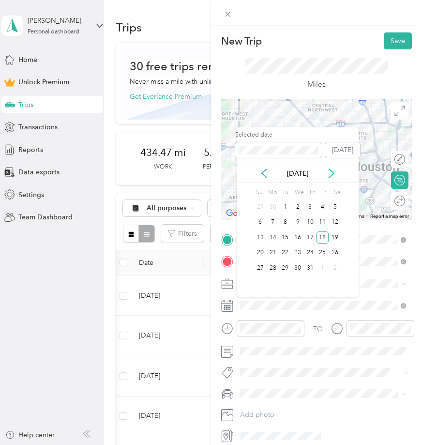
click at [329, 180] on div "[DATE]" at bounding box center [298, 174] width 122 height 18
click at [329, 178] on icon at bounding box center [331, 173] width 5 height 9
click at [275, 250] on div "18" at bounding box center [273, 253] width 13 height 12
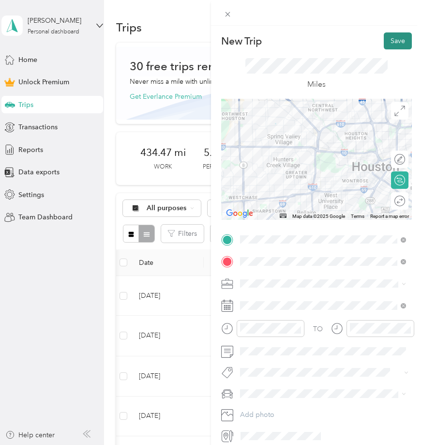
click at [396, 42] on button "Save" at bounding box center [398, 40] width 28 height 17
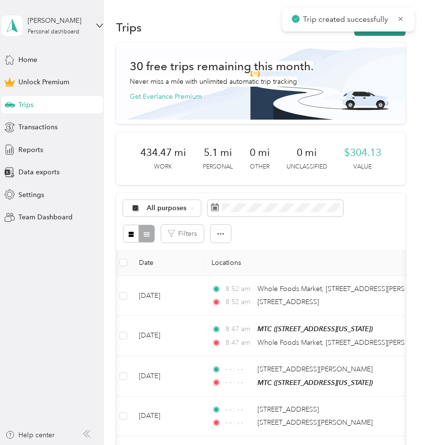
click at [378, 31] on button "New trip" at bounding box center [379, 27] width 51 height 17
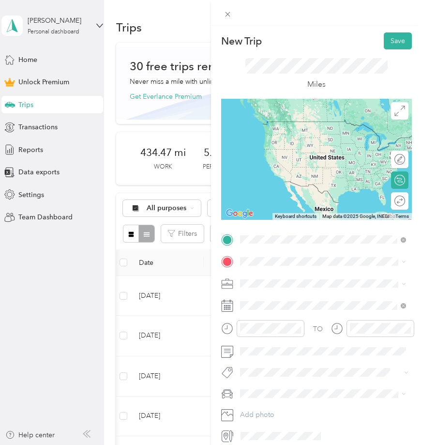
click at [288, 276] on span "[STREET_ADDRESS][PERSON_NAME][US_STATE]" at bounding box center [331, 278] width 145 height 17
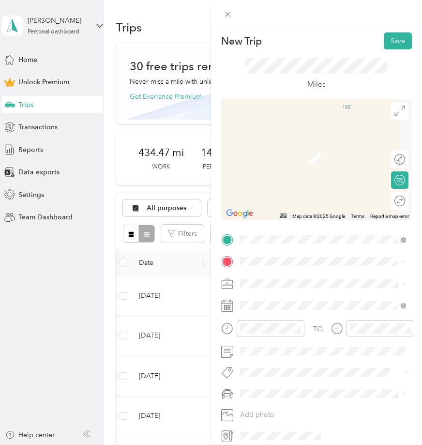
click at [280, 343] on div "Kids & Teens [STREET_ADDRESS][PERSON_NAME][US_STATE]" at bounding box center [331, 345] width 145 height 31
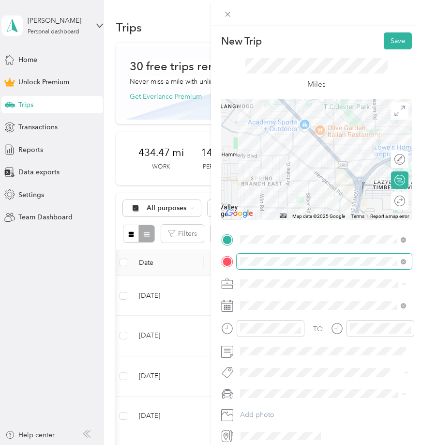
click at [337, 265] on span at bounding box center [324, 261] width 175 height 15
